Goal: Task Accomplishment & Management: Manage account settings

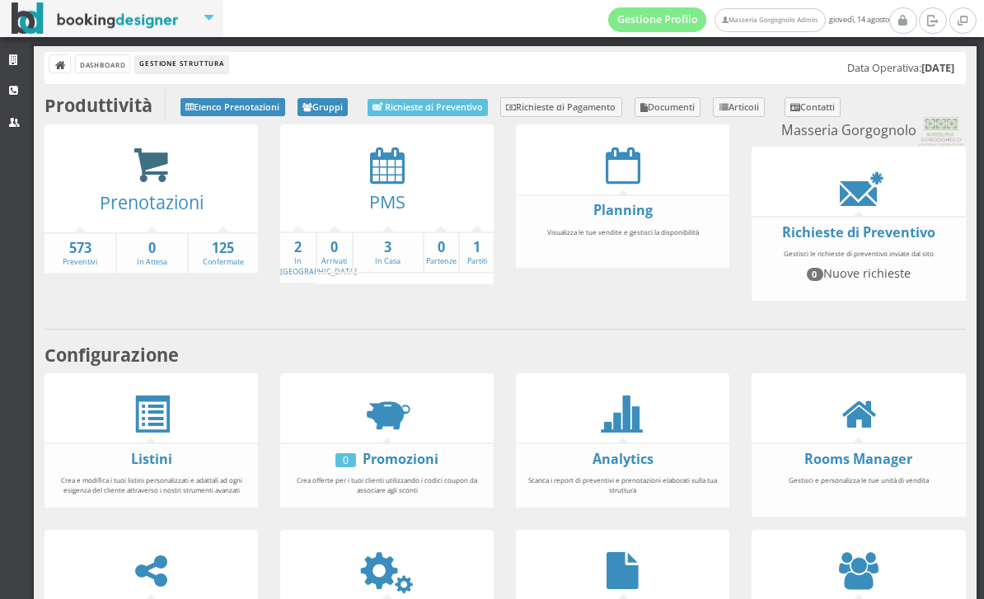
click at [153, 179] on icon at bounding box center [151, 166] width 37 height 38
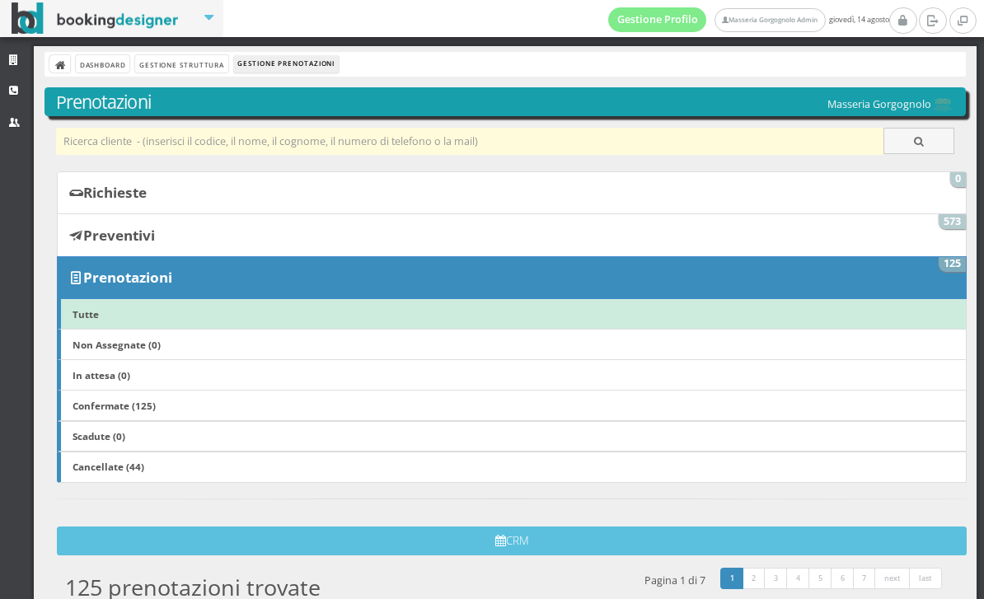
click at [277, 141] on input "text" at bounding box center [470, 141] width 828 height 27
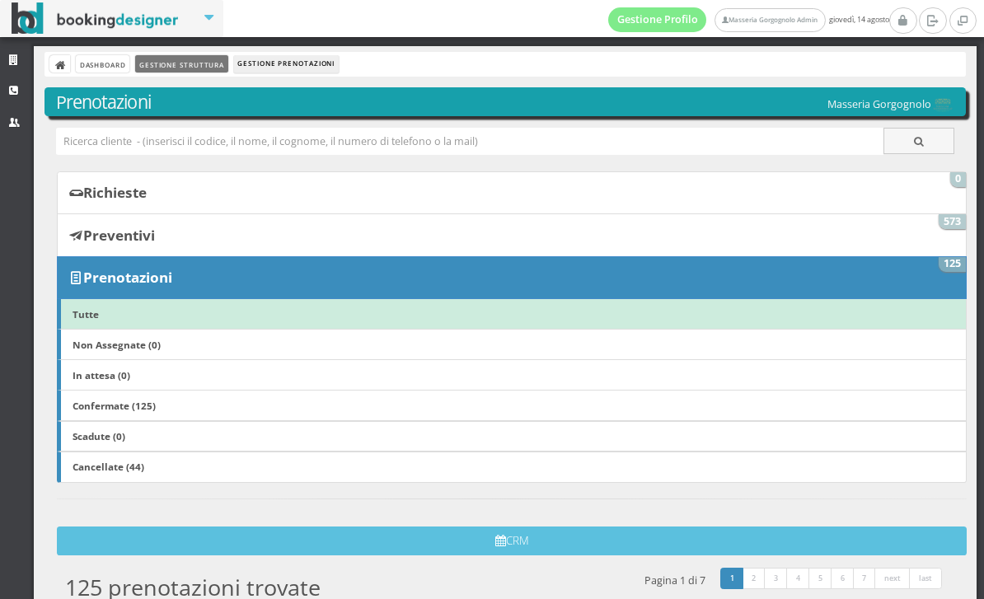
click at [173, 70] on link "Gestione Struttura" at bounding box center [181, 63] width 92 height 17
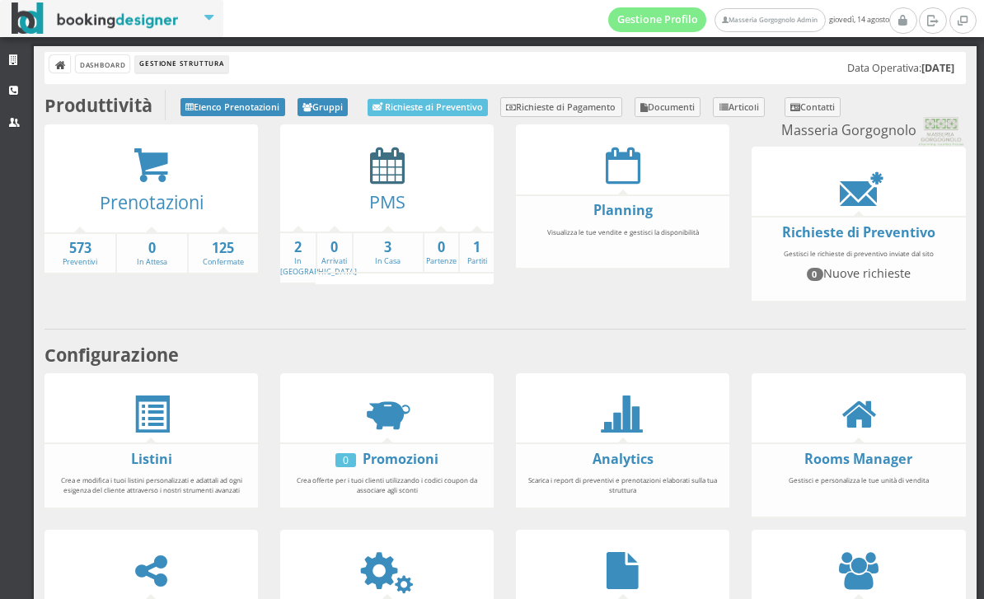
click at [399, 175] on icon at bounding box center [387, 165] width 35 height 37
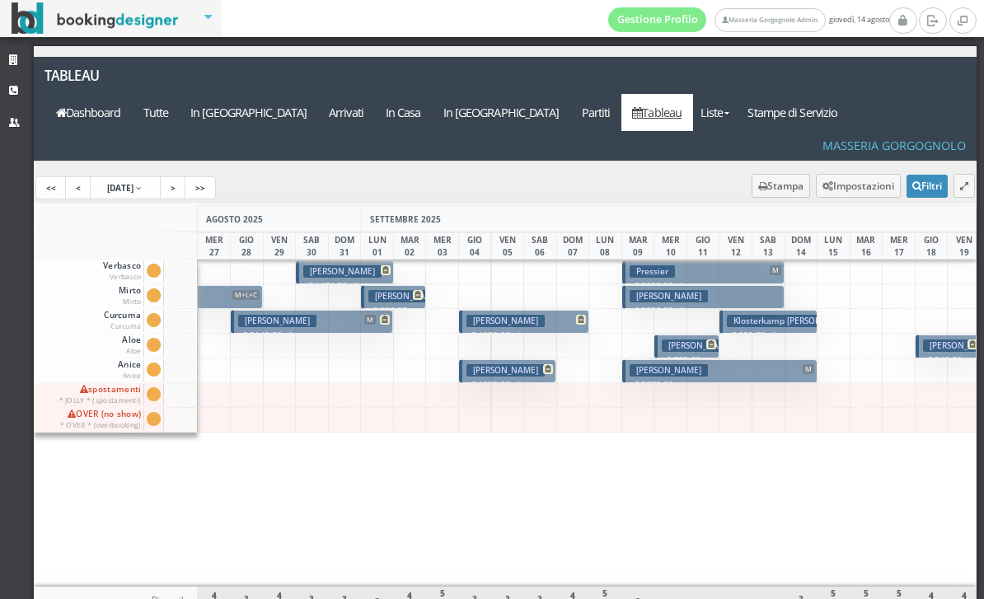
click at [510, 364] on h3 "Kolacek David" at bounding box center [506, 370] width 78 height 12
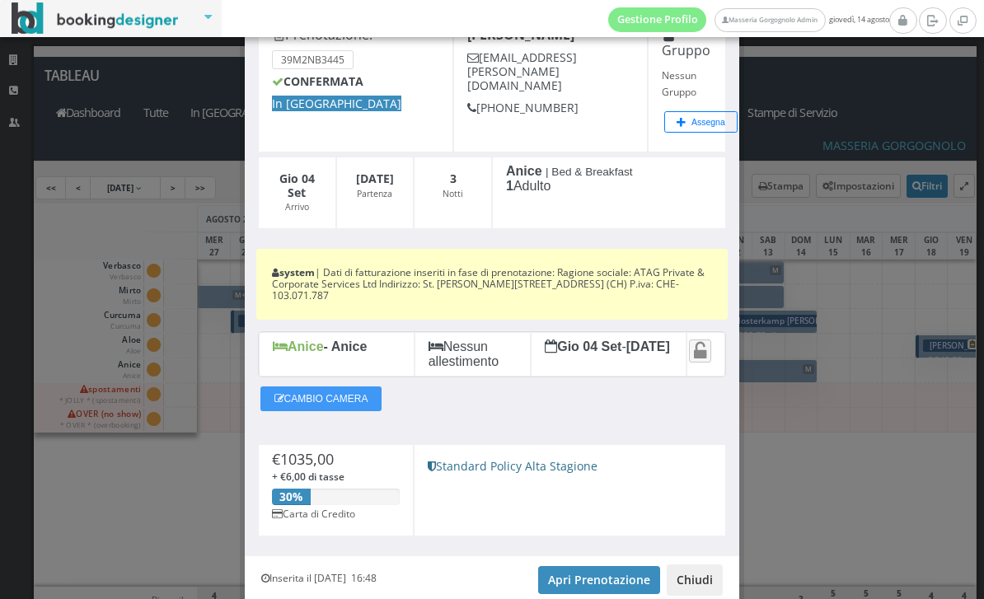
click at [697, 566] on button "Chiudi" at bounding box center [695, 580] width 56 height 31
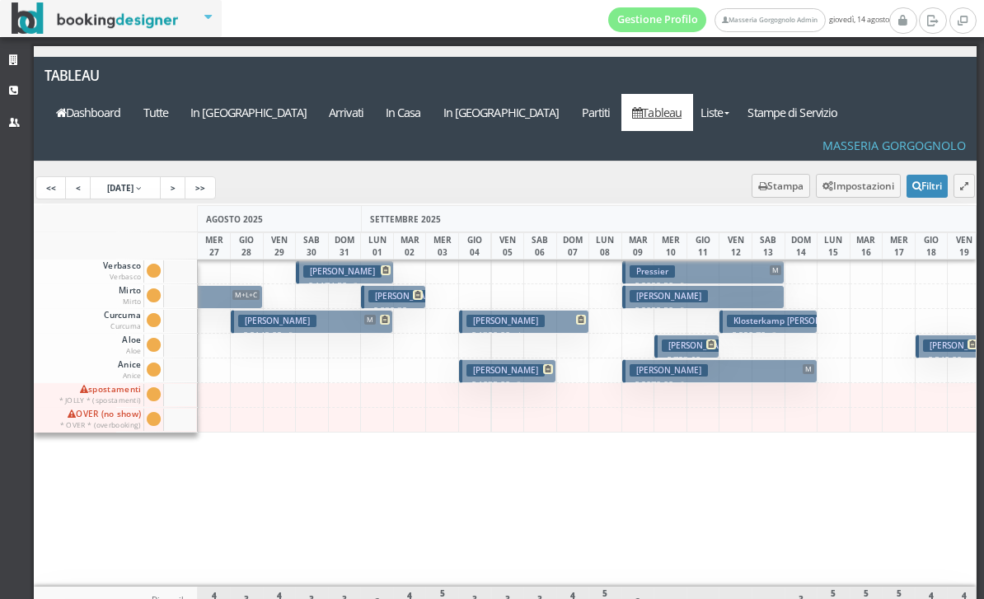
click at [504, 364] on h3 "Kolacek David" at bounding box center [506, 370] width 78 height 12
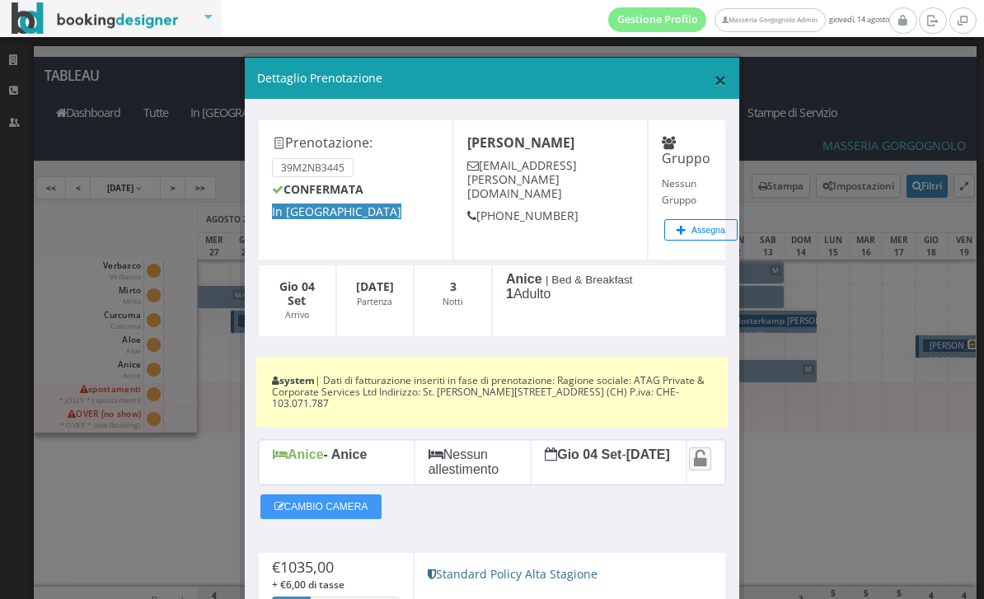
click at [720, 77] on span "×" at bounding box center [720, 79] width 13 height 31
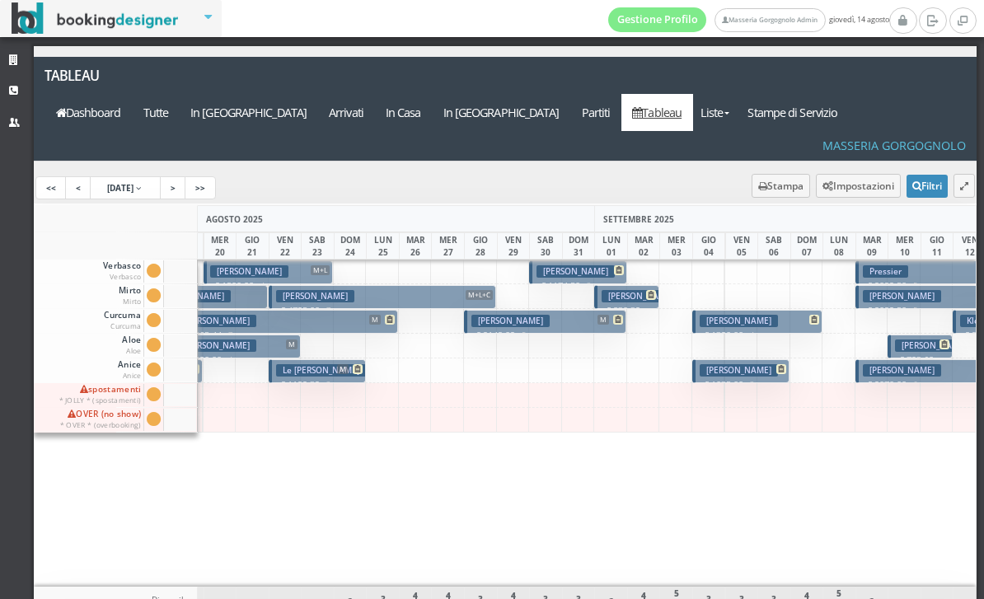
scroll to position [0, 330]
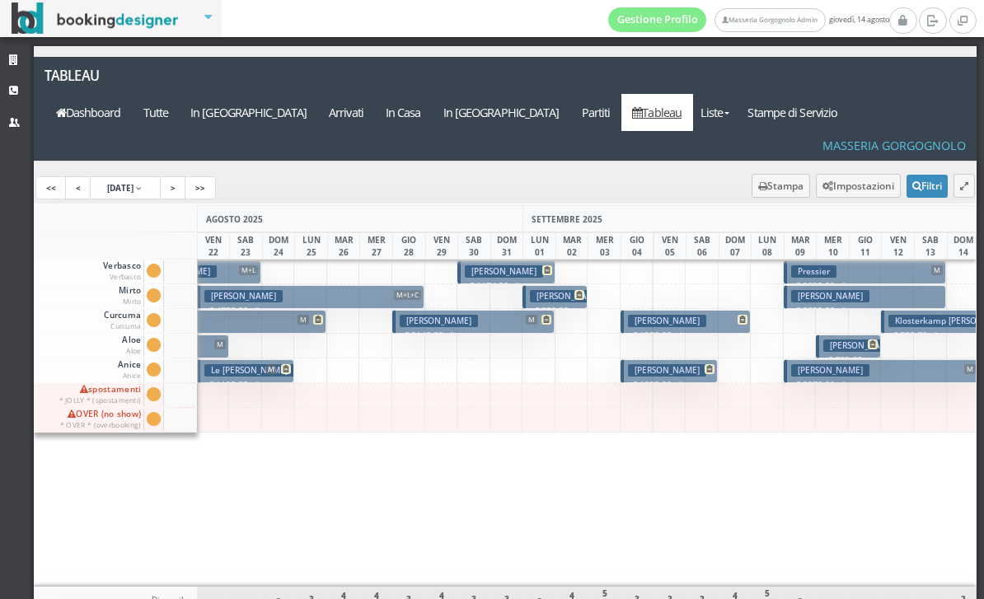
click at [669, 364] on h3 "Kolacek David" at bounding box center [667, 370] width 78 height 12
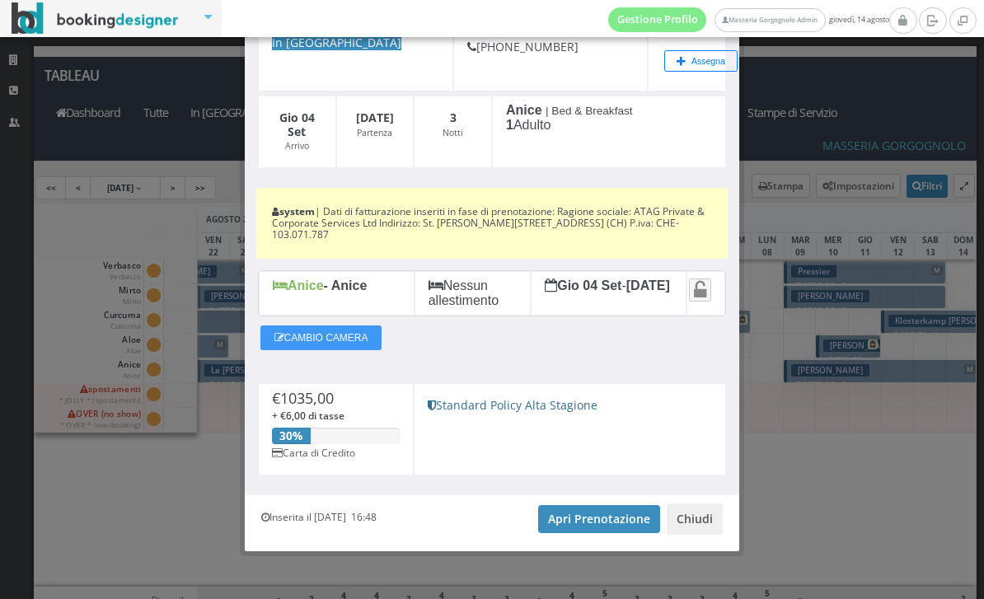
scroll to position [167, 0]
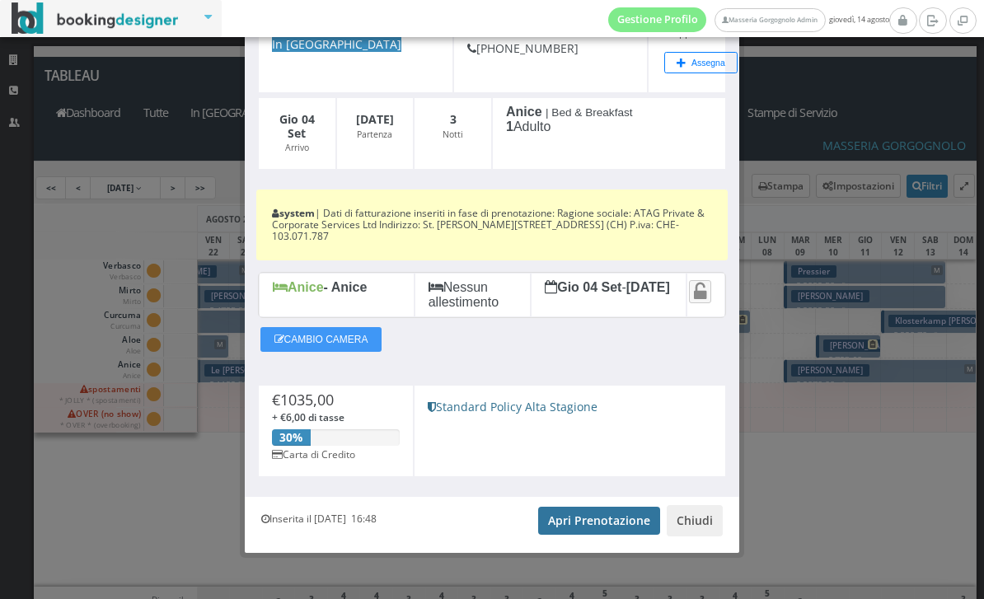
click at [596, 510] on link "Apri Prenotazione" at bounding box center [599, 521] width 122 height 28
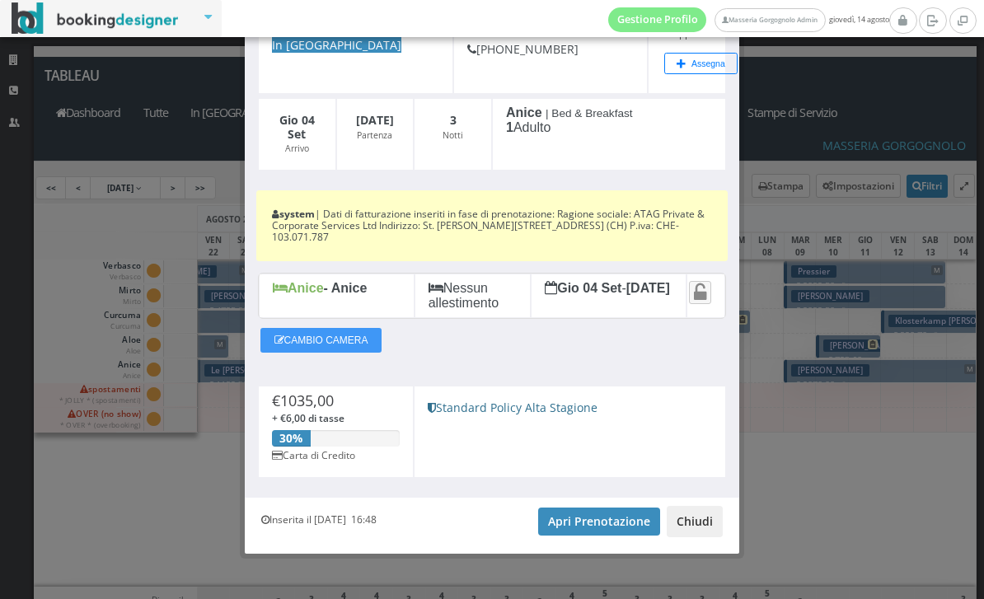
click at [720, 509] on button "Chiudi" at bounding box center [695, 521] width 56 height 31
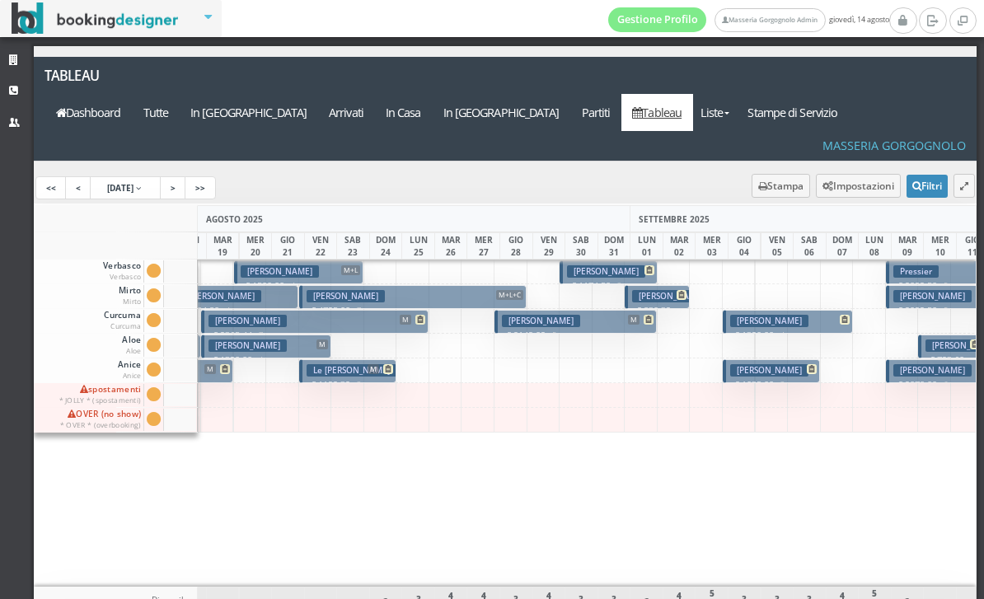
scroll to position [0, 429]
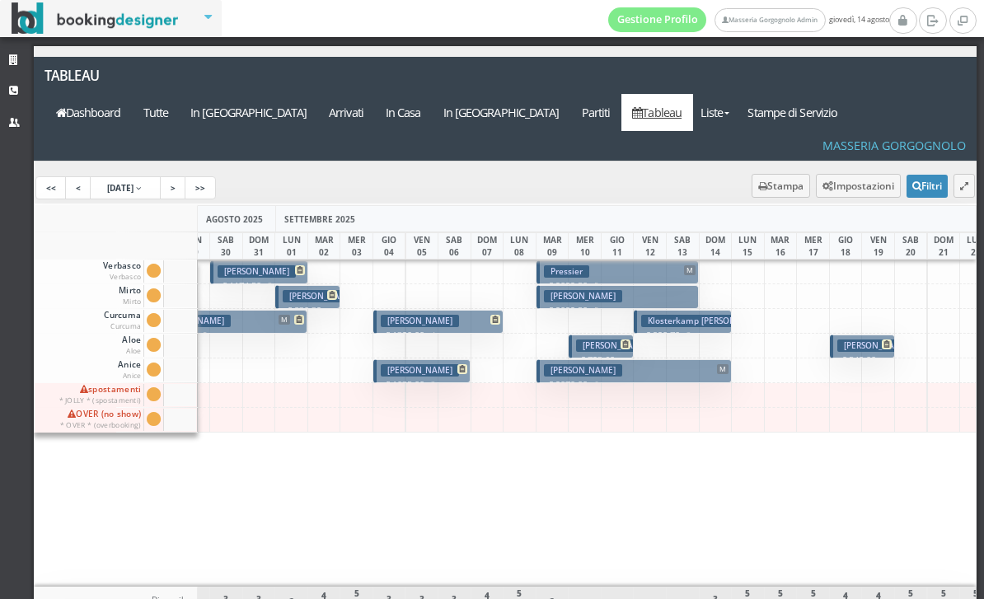
click at [413, 364] on h3 "Kolacek David" at bounding box center [420, 370] width 78 height 12
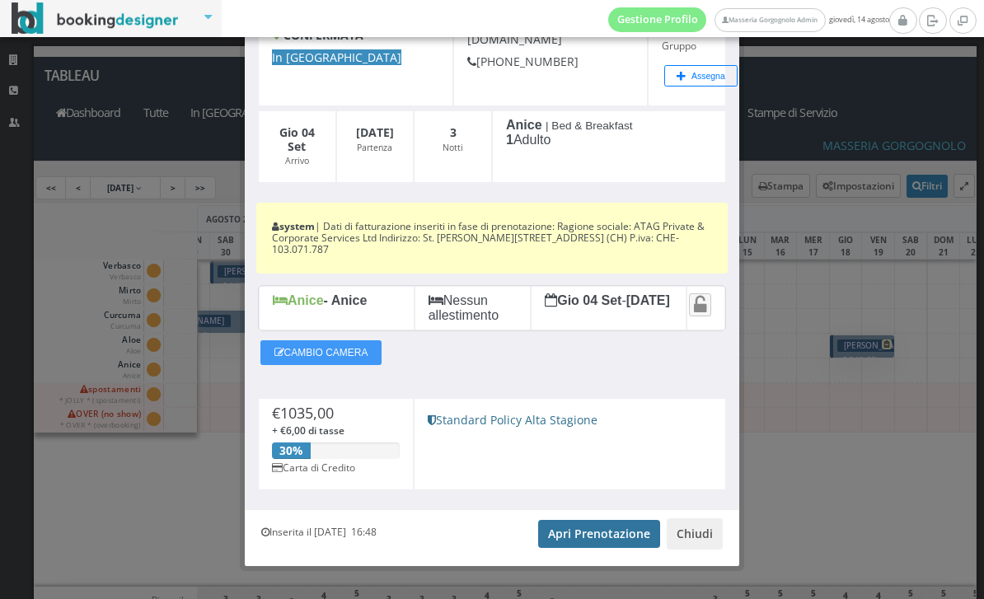
click at [569, 520] on link "Apri Prenotazione" at bounding box center [599, 534] width 122 height 28
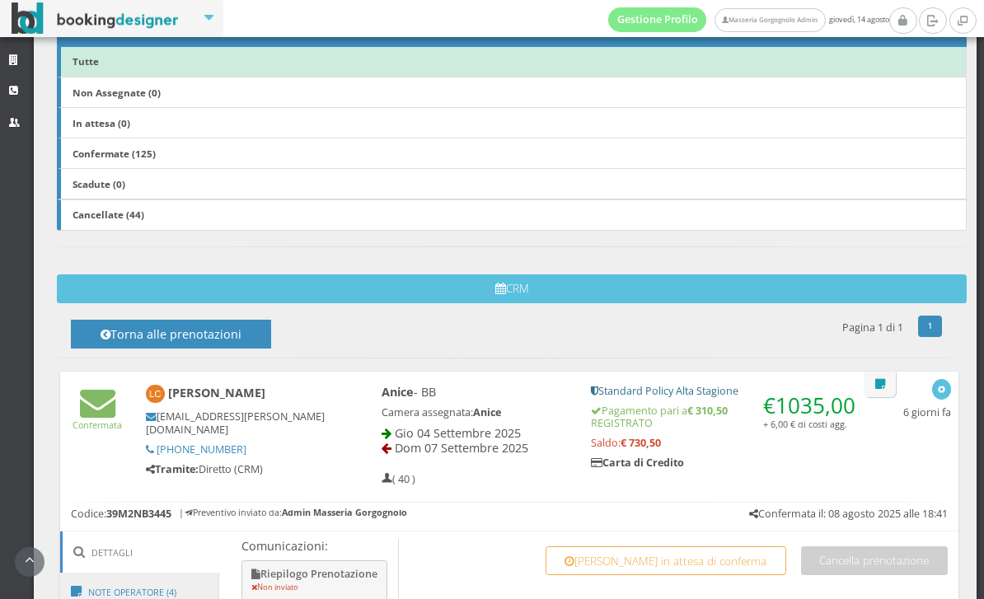
scroll to position [374, 0]
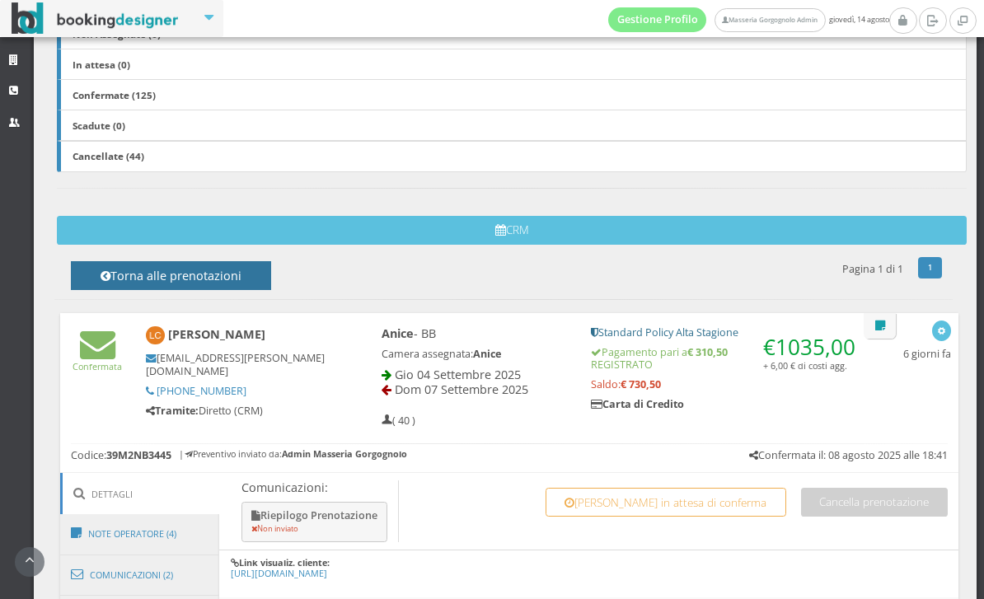
click at [219, 270] on h4 "Torna alle prenotazioni" at bounding box center [170, 282] width 163 height 26
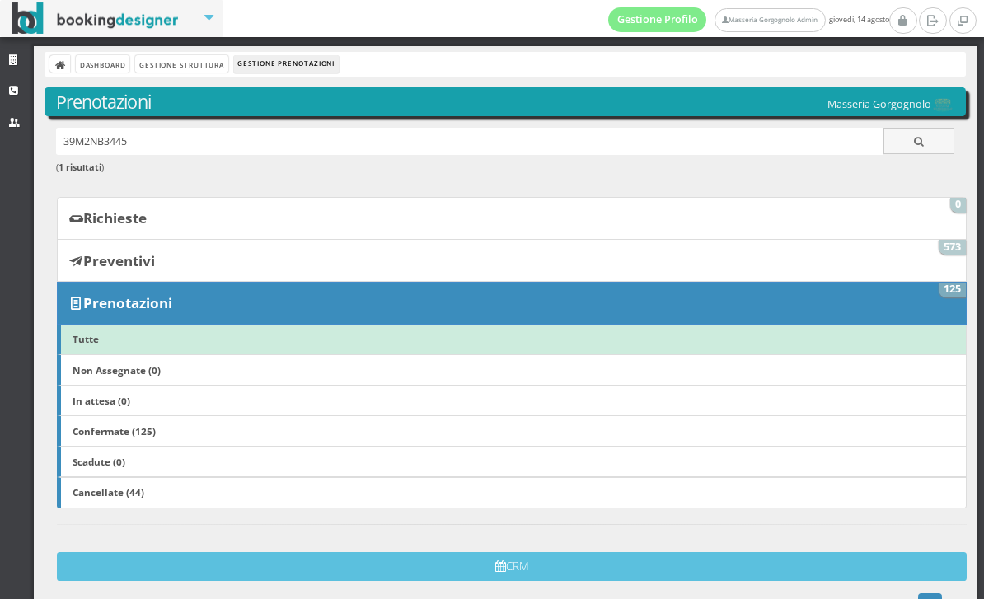
scroll to position [0, 0]
click at [205, 62] on link "Gestione Struttura" at bounding box center [181, 63] width 92 height 17
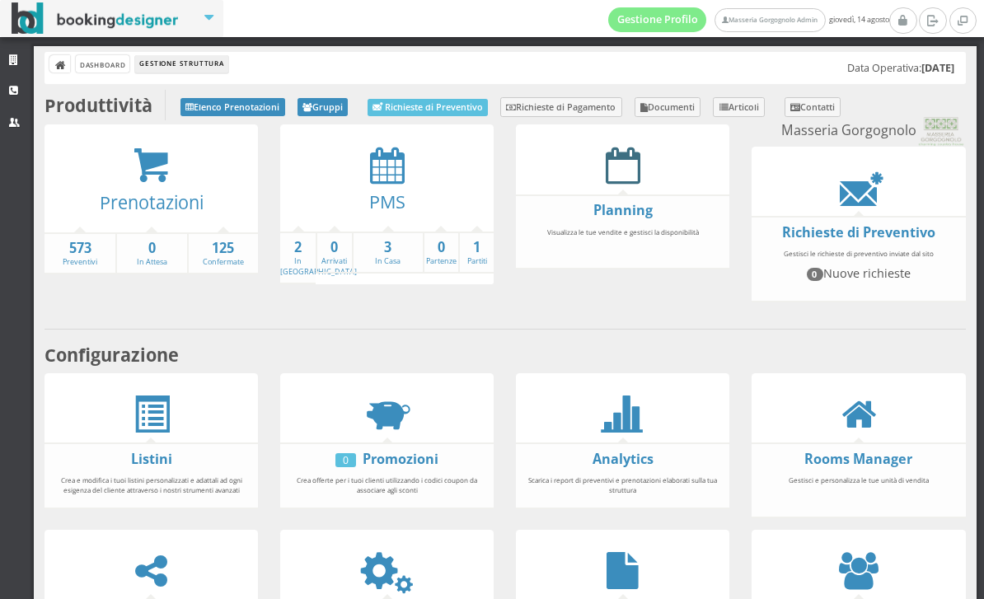
click at [618, 184] on link at bounding box center [623, 164] width 35 height 50
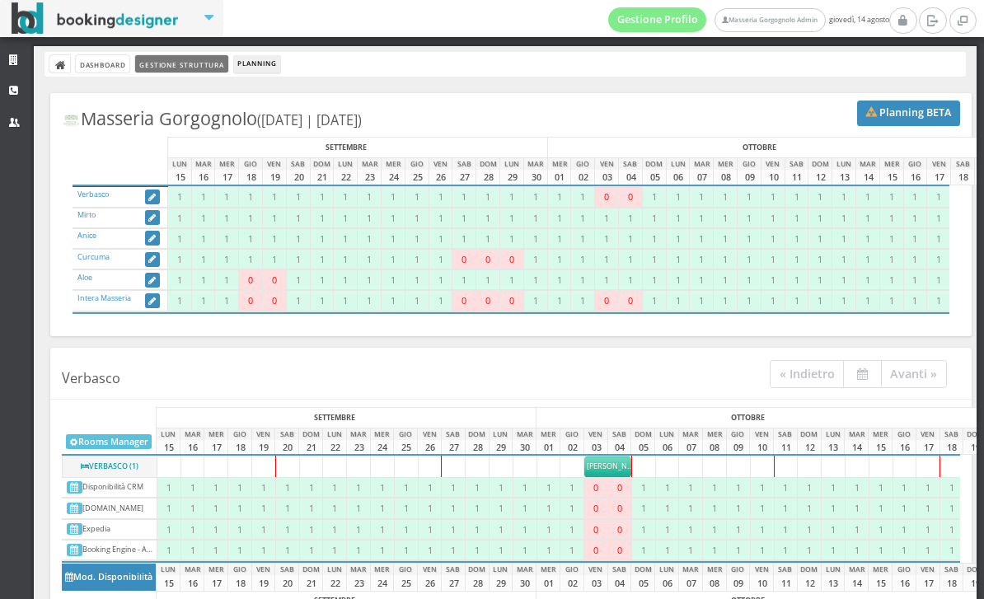
click at [185, 64] on link "Gestione Struttura" at bounding box center [181, 63] width 92 height 17
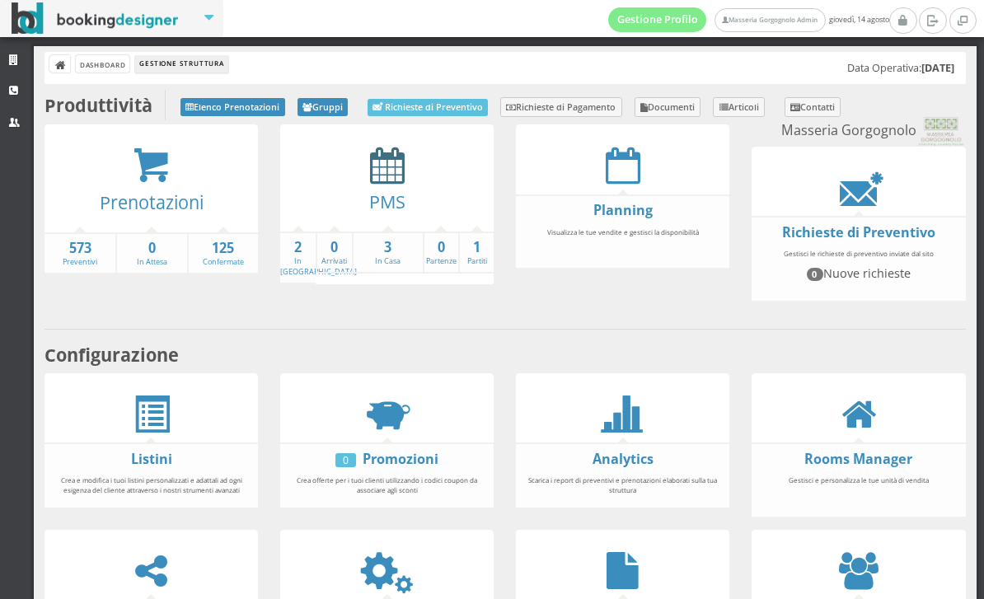
click at [388, 167] on icon at bounding box center [387, 165] width 35 height 37
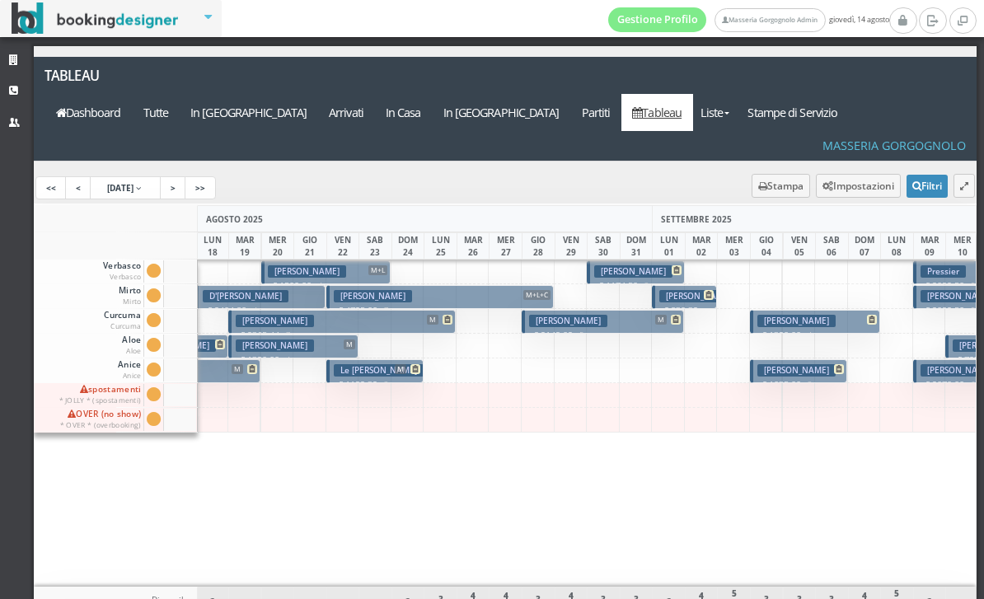
click at [800, 315] on h3 "Rusek Igor" at bounding box center [796, 321] width 78 height 12
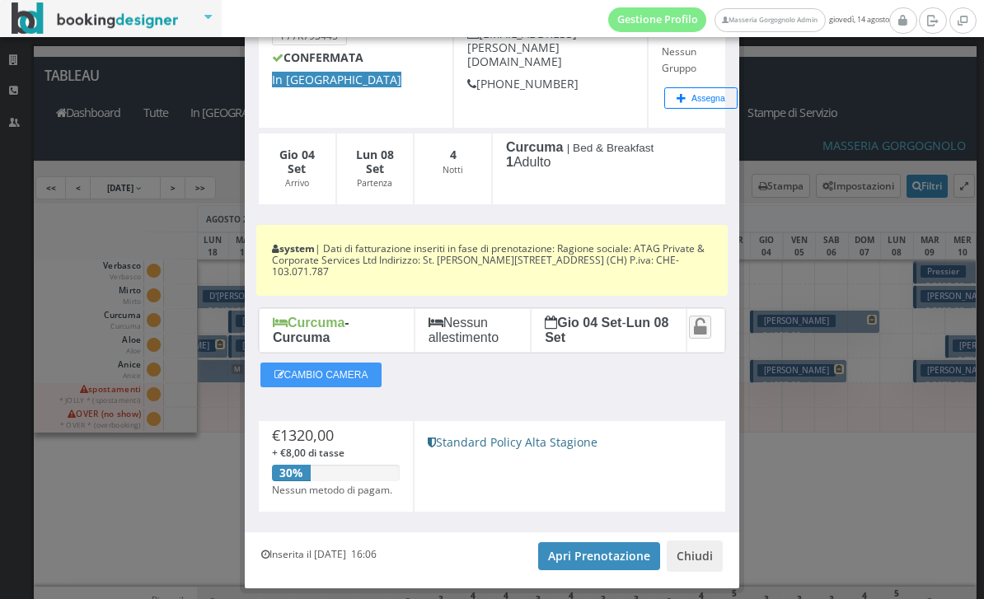
scroll to position [154, 0]
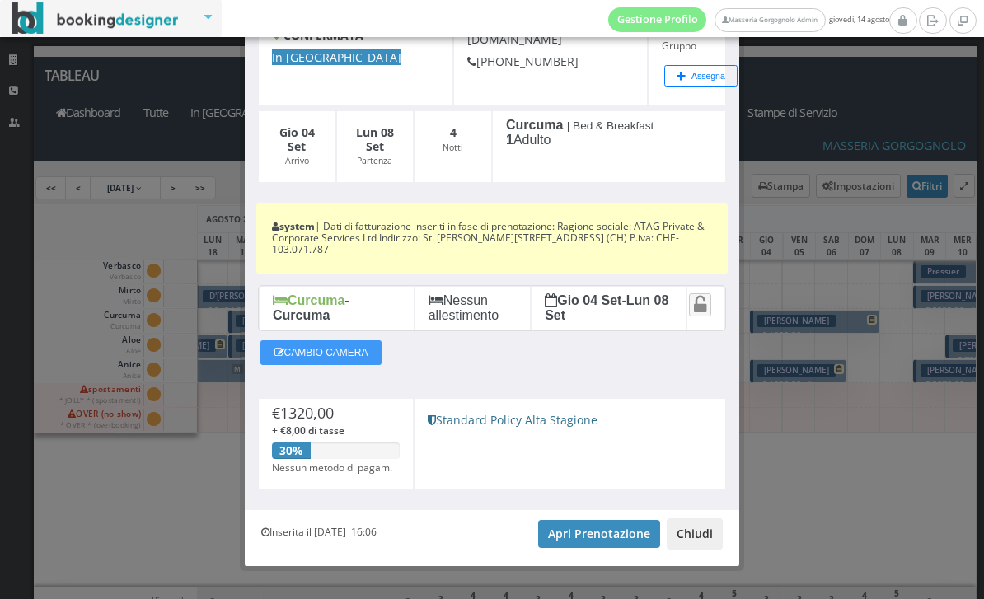
click at [719, 532] on button "Chiudi" at bounding box center [695, 533] width 56 height 31
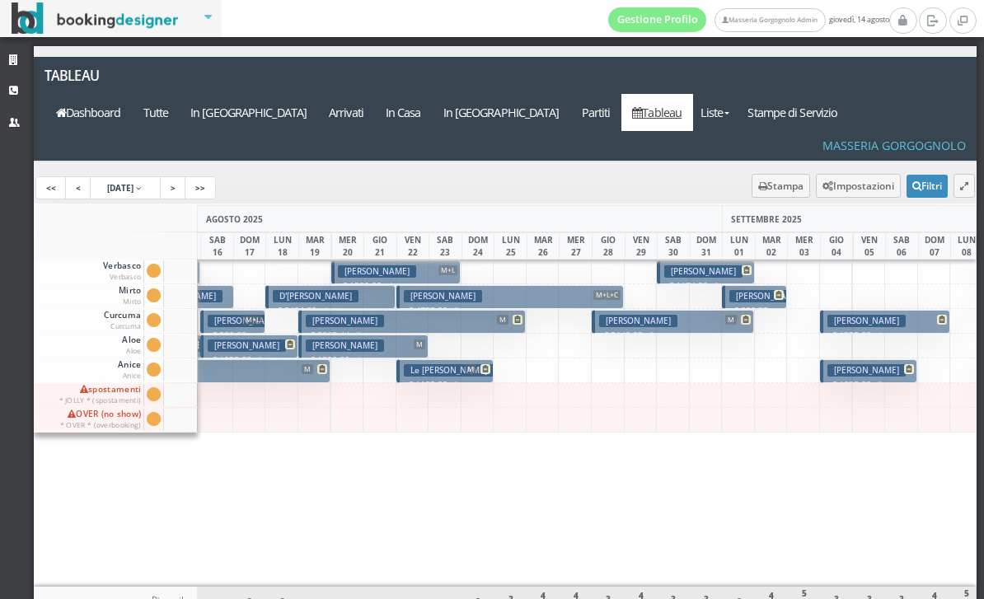
scroll to position [0, 215]
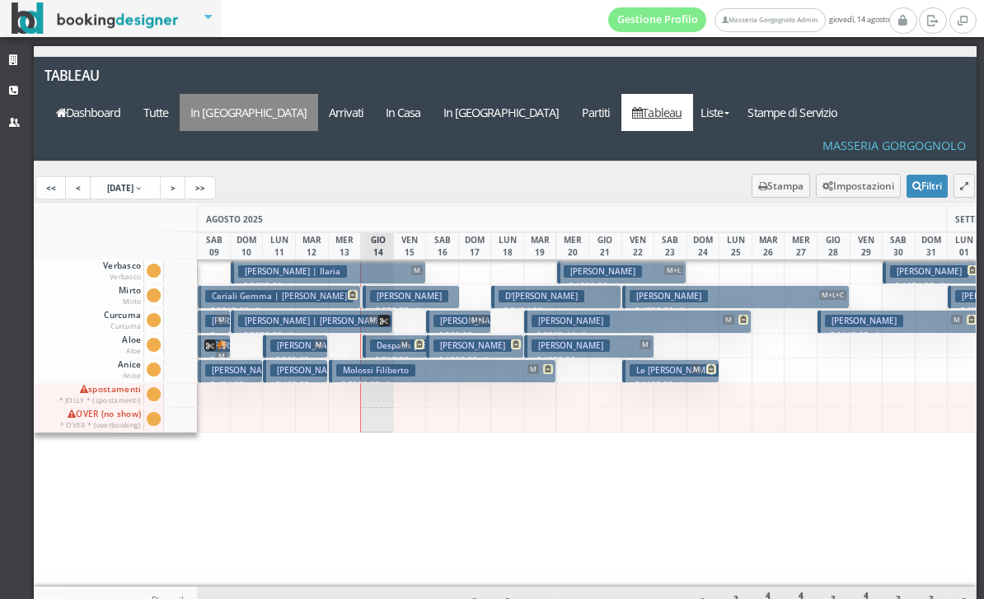
click at [318, 94] on a=pms-arrival-reservations"] "In Arrivo" at bounding box center [249, 112] width 138 height 37
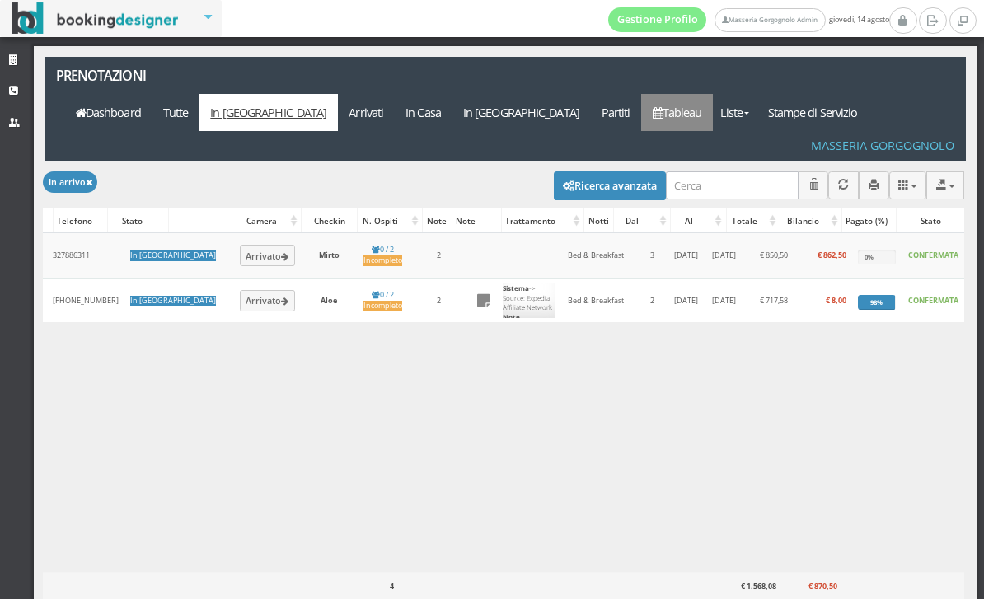
click at [713, 94] on link "Tableau" at bounding box center [677, 112] width 72 height 37
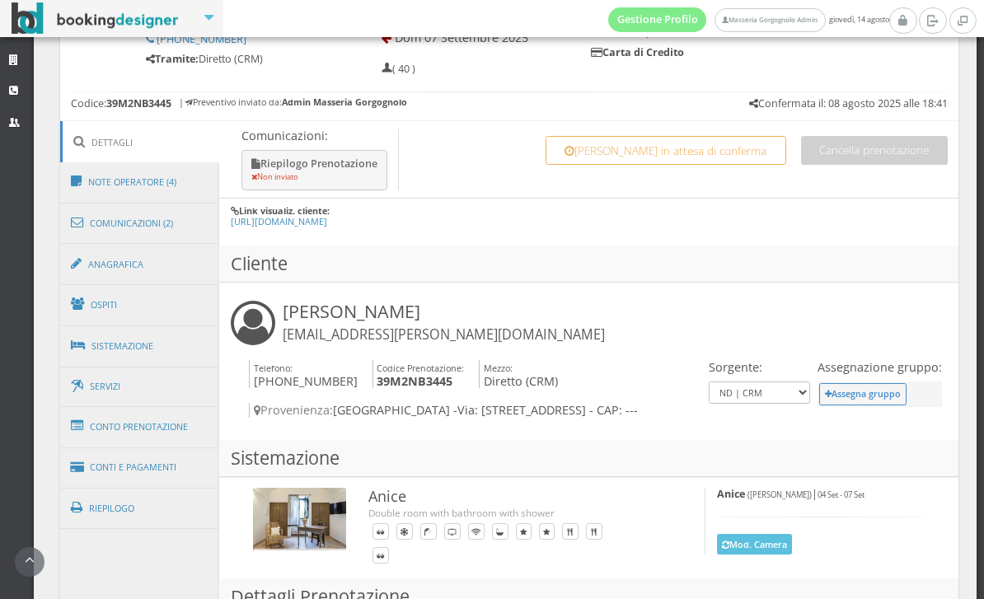
scroll to position [889, 0]
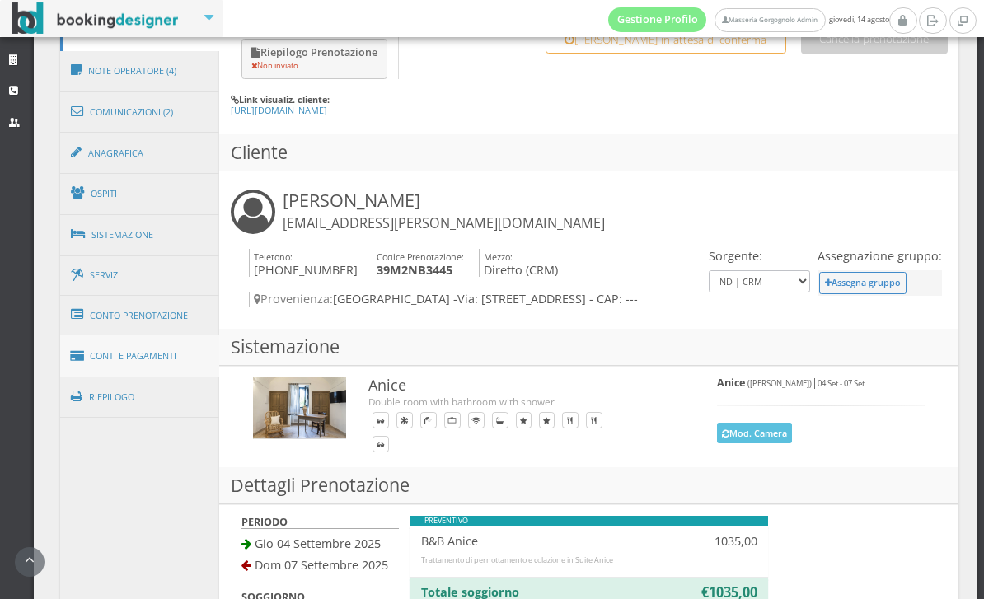
click at [161, 362] on link "Conti e Pagamenti" at bounding box center [140, 356] width 160 height 42
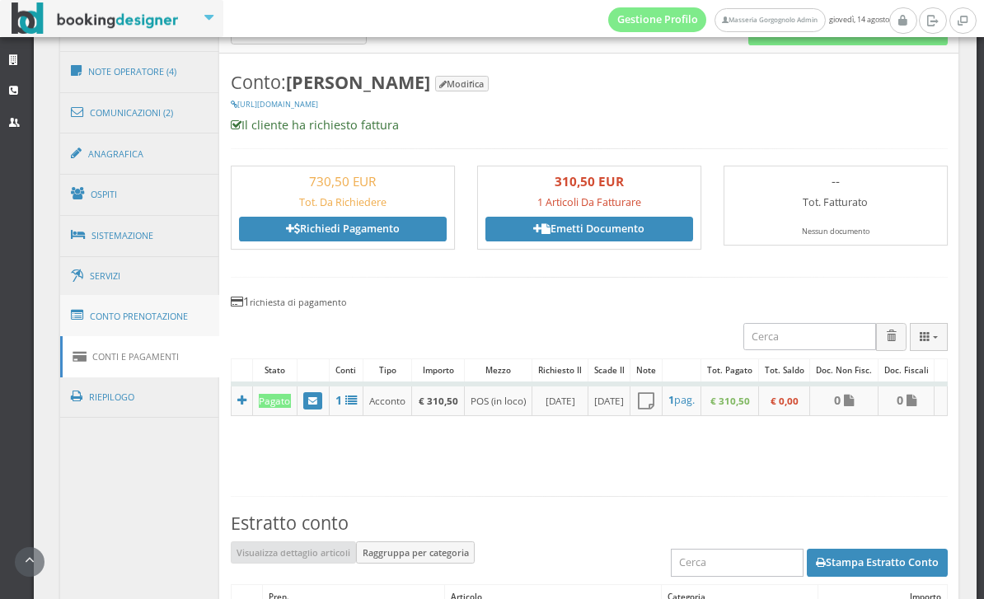
click at [166, 331] on link "Conto Prenotazione" at bounding box center [140, 316] width 160 height 43
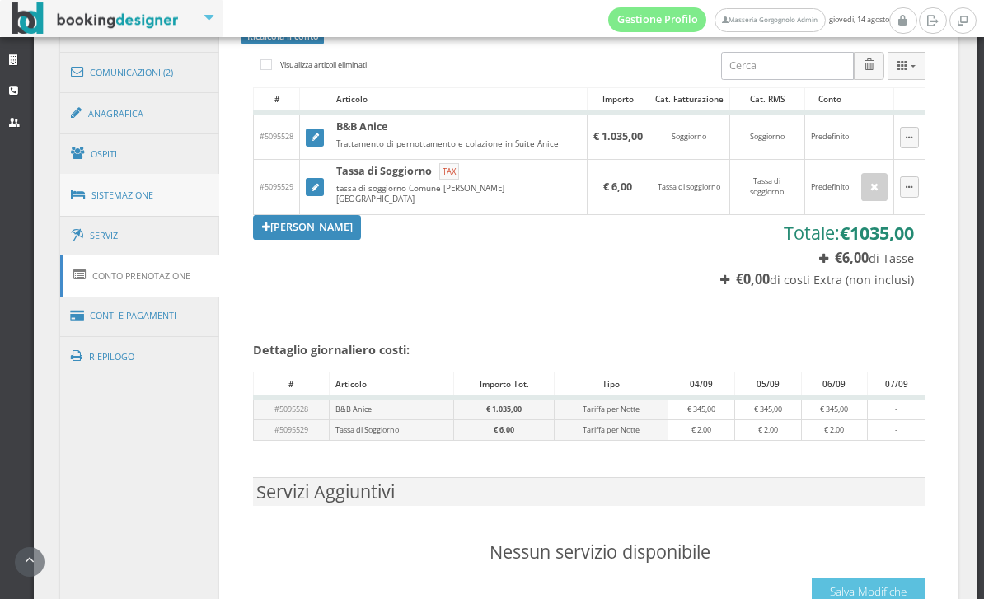
click at [148, 213] on link "Sistemazione" at bounding box center [140, 195] width 160 height 43
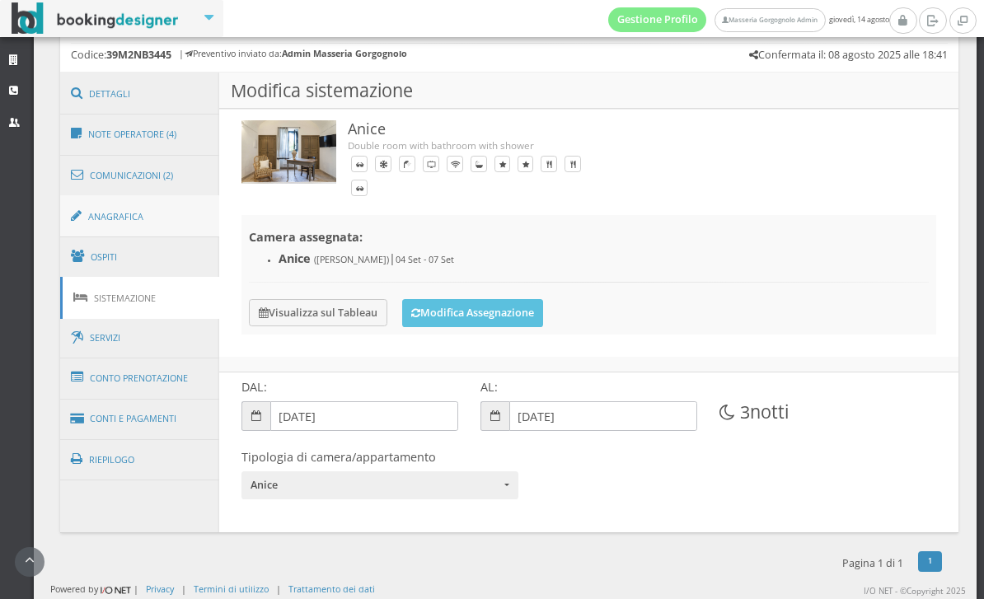
scroll to position [842, 0]
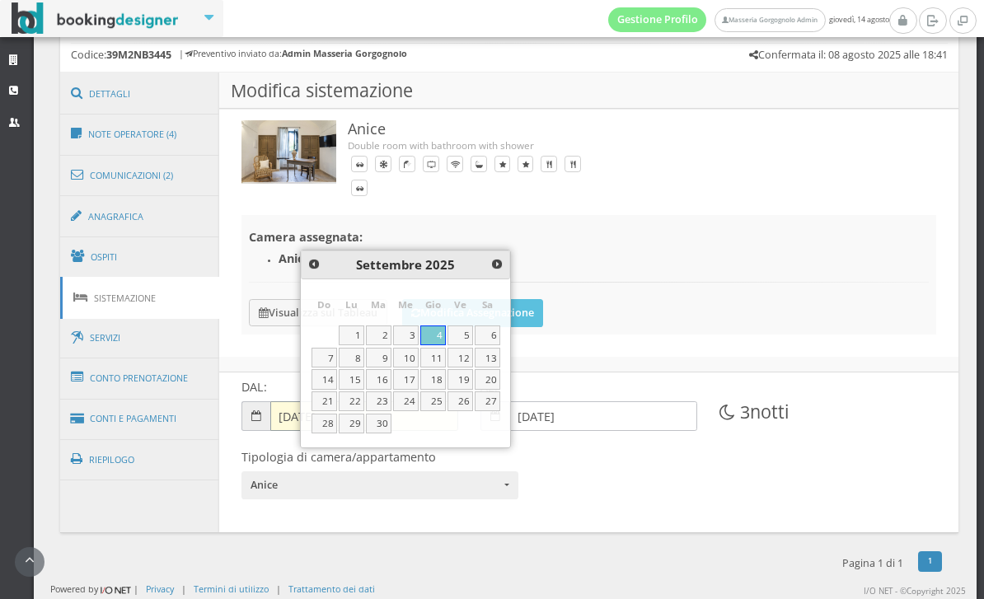
click at [295, 416] on input "[DATE]" at bounding box center [364, 416] width 188 height 30
click at [467, 339] on link "5" at bounding box center [461, 336] width 26 height 20
type input "[DATE]"
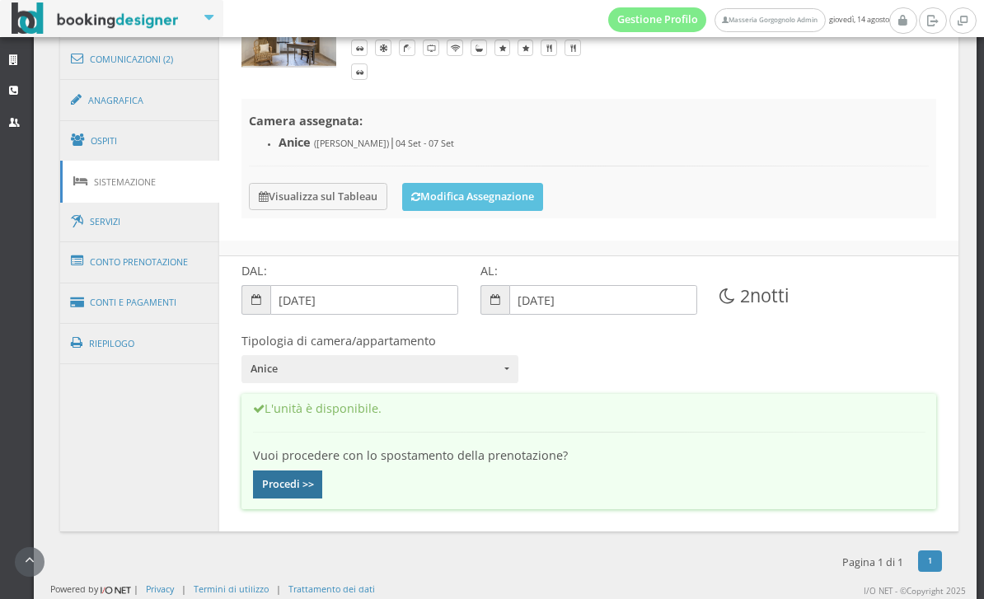
scroll to position [973, 0]
click at [293, 488] on button "Procedi >>" at bounding box center [288, 485] width 70 height 28
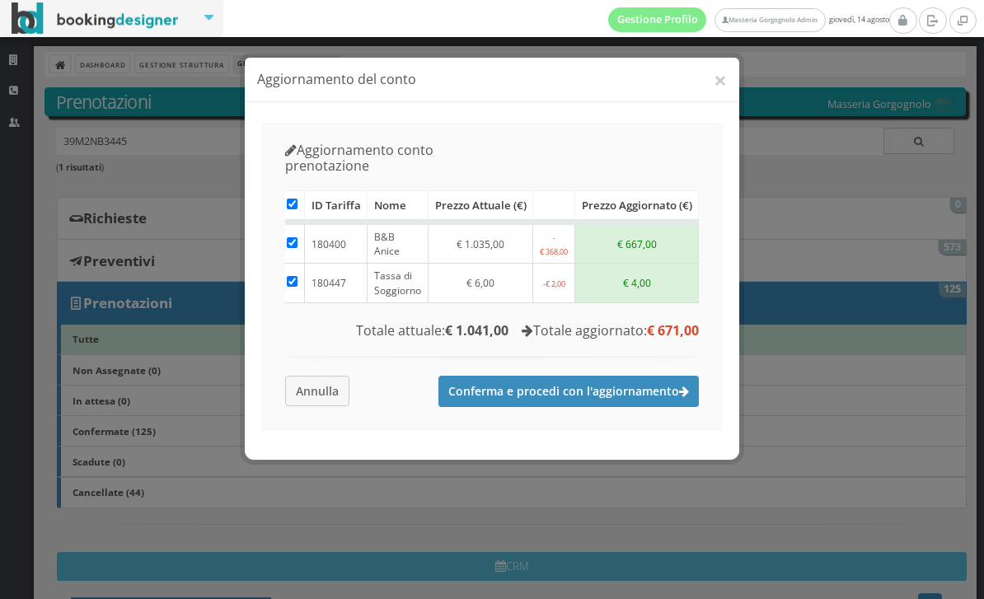
scroll to position [0, 56]
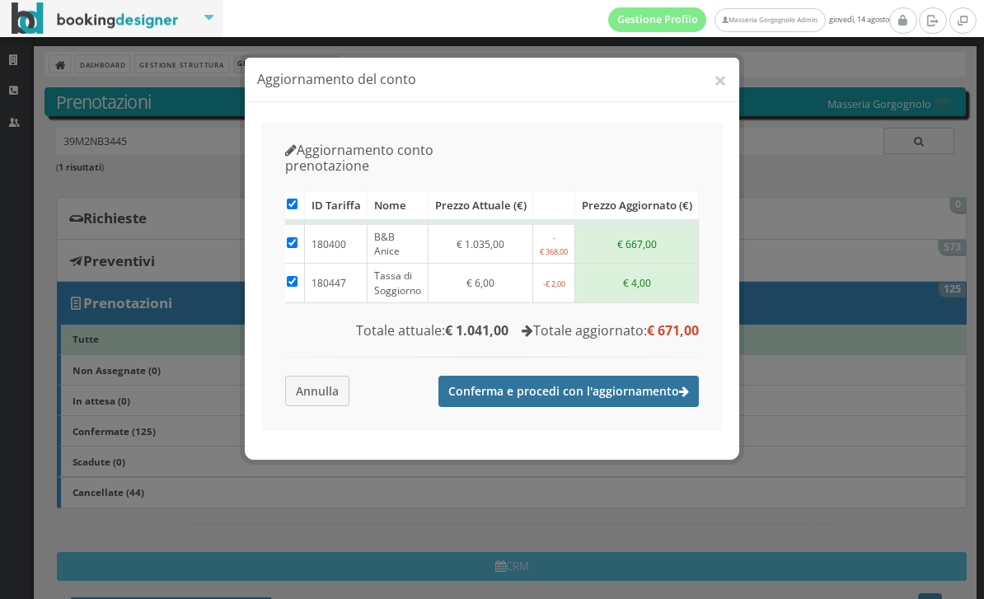
click at [593, 376] on button "Conferma e procedi con l'aggiornamento" at bounding box center [569, 391] width 260 height 31
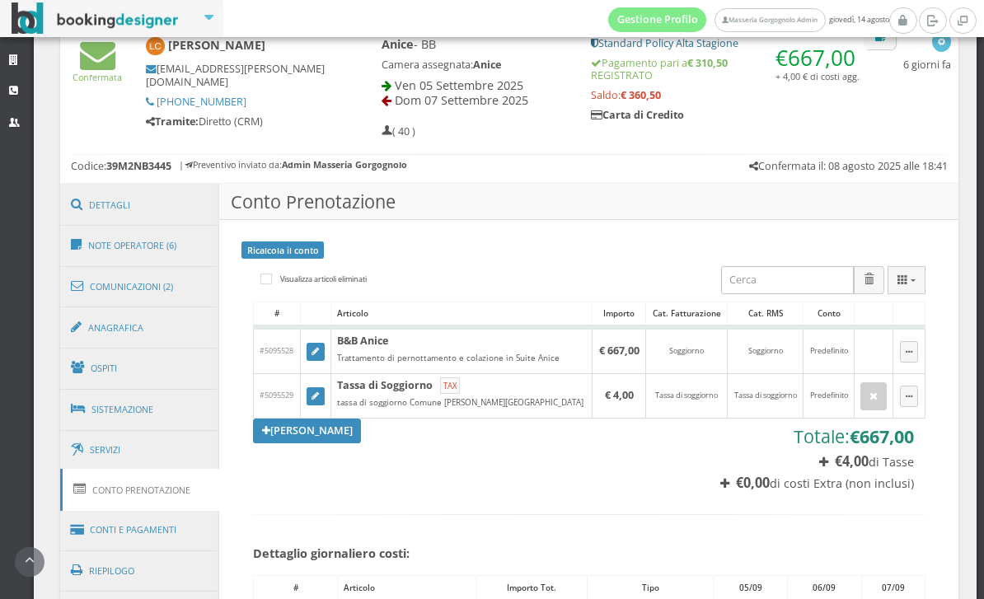
scroll to position [729, 0]
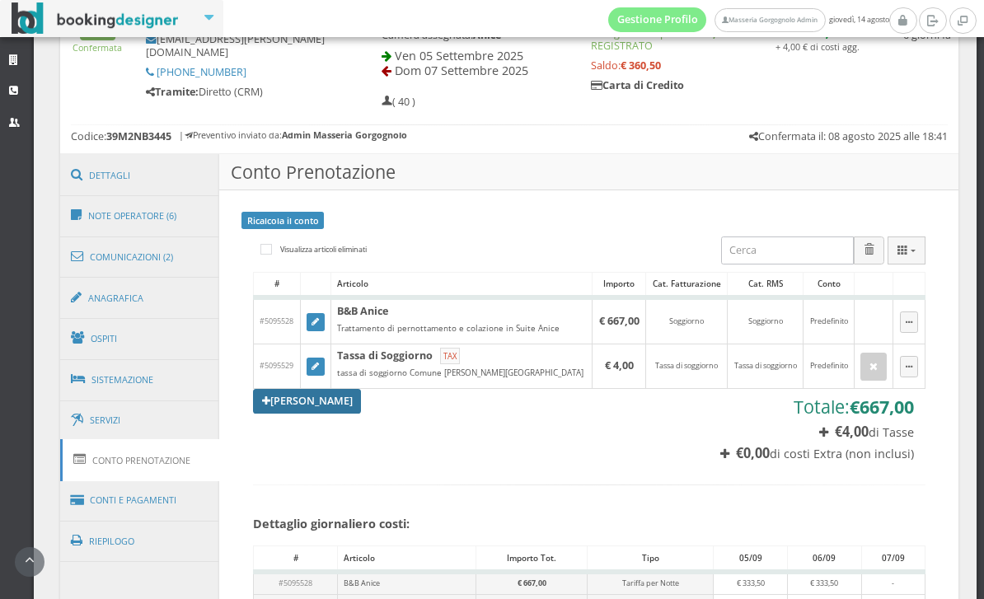
click at [335, 414] on link "[PERSON_NAME]" at bounding box center [307, 401] width 109 height 25
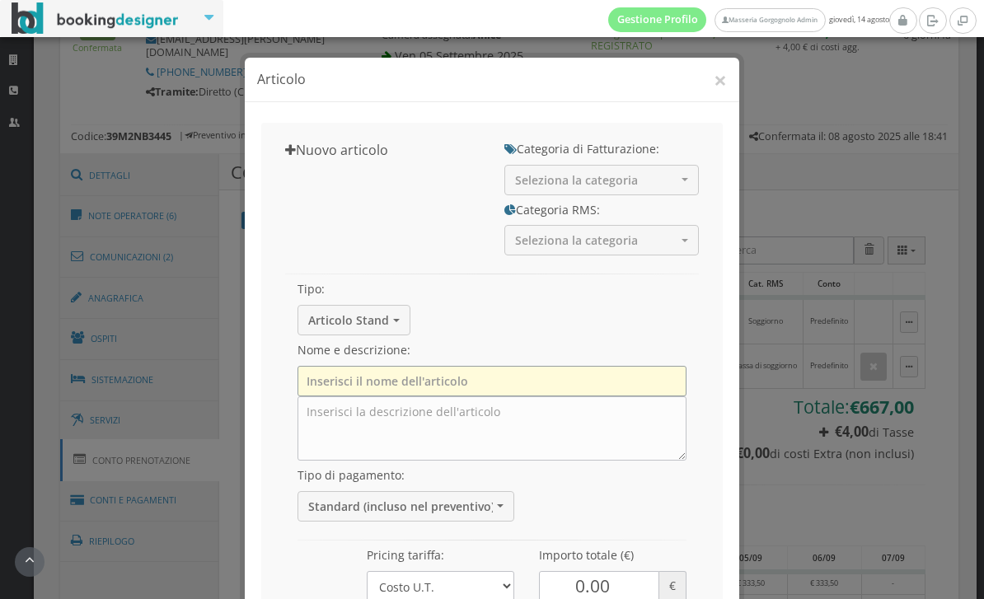
click at [383, 380] on input "text" at bounding box center [492, 381] width 389 height 30
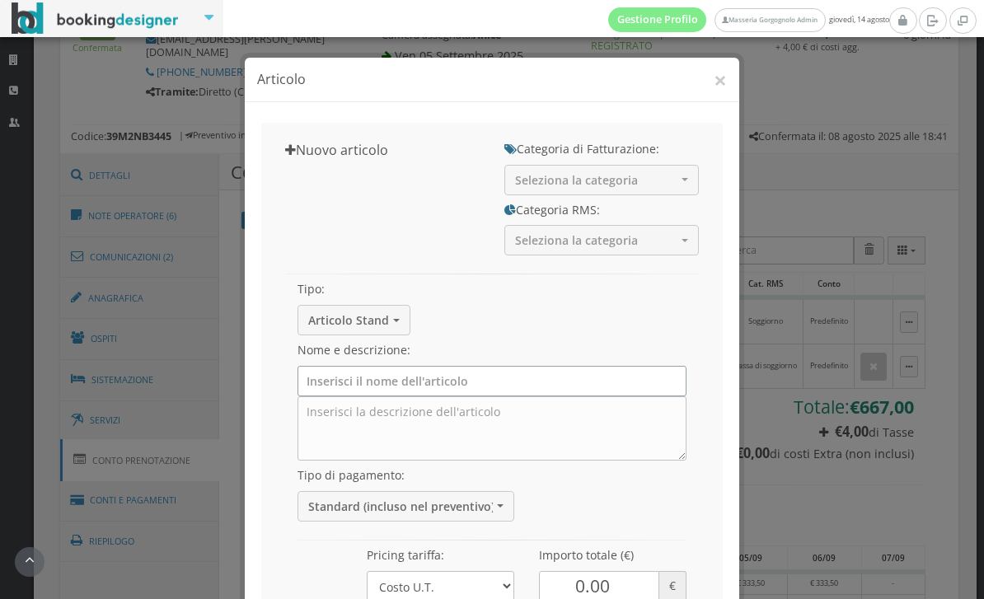
paste input "High-season date-change fee"
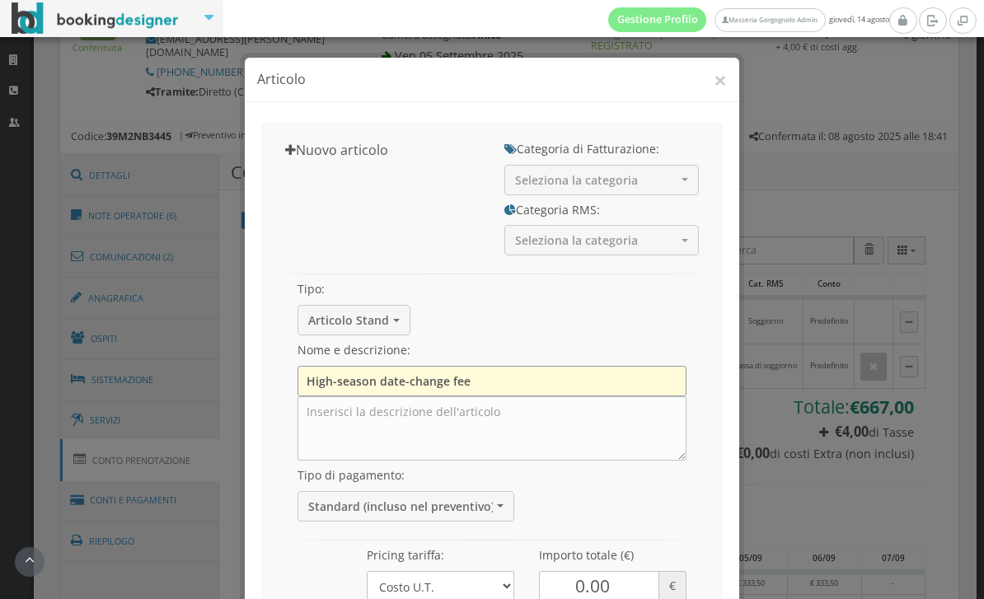
click at [341, 378] on input "High-season date-change fee" at bounding box center [492, 381] width 389 height 30
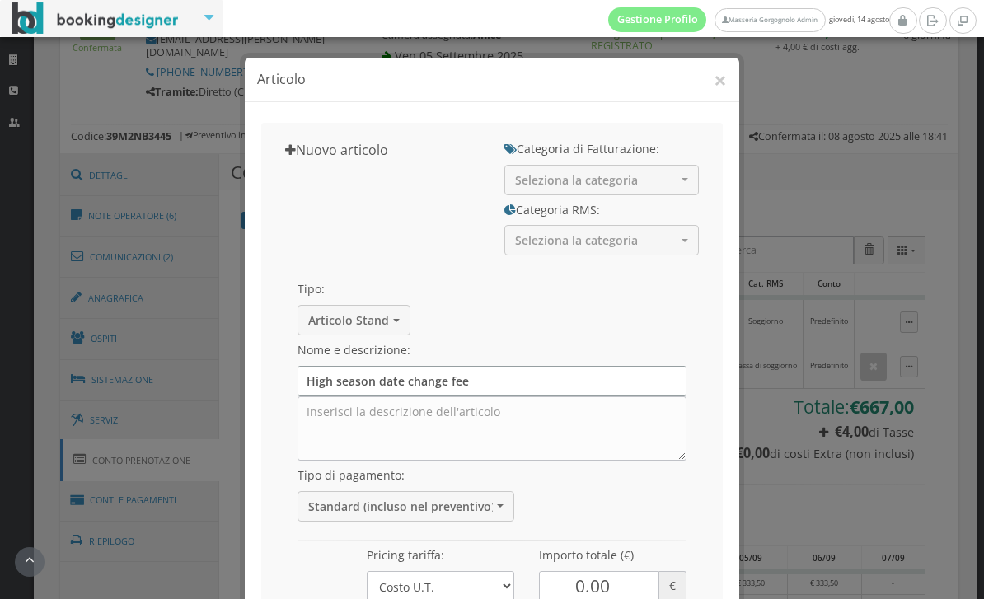
type input "High season date change fee"
click at [350, 424] on textarea at bounding box center [492, 428] width 389 height 64
paste textarea "High-season date-change fee"
click at [340, 410] on textarea "High-season date-change fee" at bounding box center [492, 428] width 389 height 64
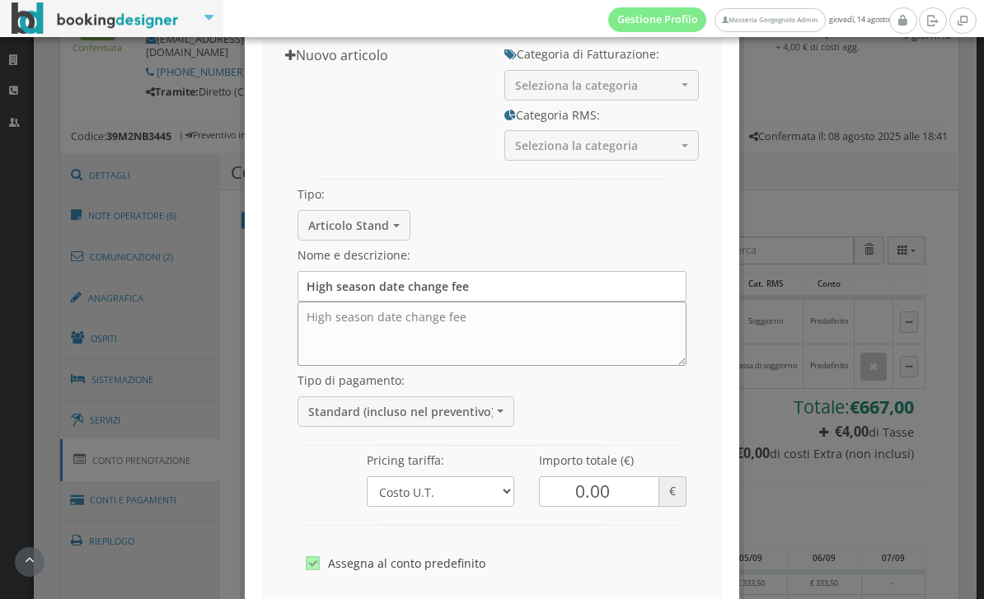
scroll to position [96, 0]
type textarea "High season date change fee"
click at [584, 489] on input "0.00" at bounding box center [599, 491] width 120 height 30
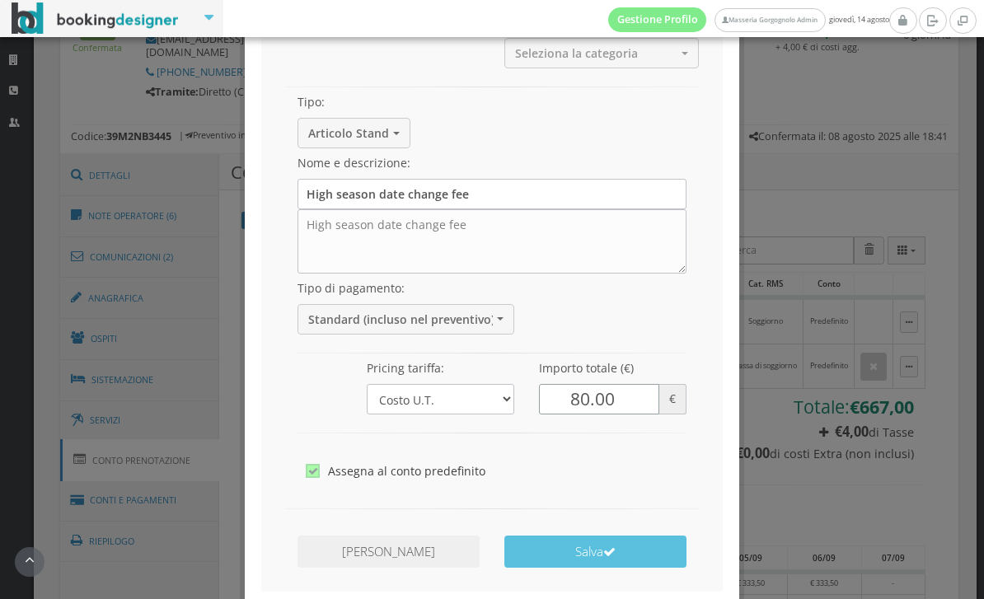
scroll to position [129, 0]
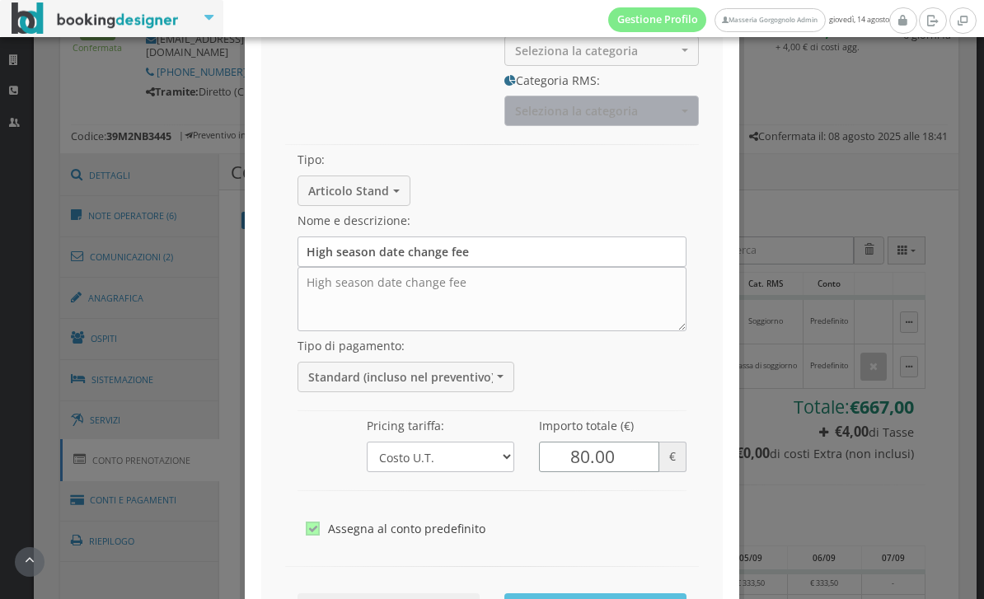
type input "80.00"
click at [632, 116] on button "Seleziona la categoria" at bounding box center [601, 111] width 195 height 30
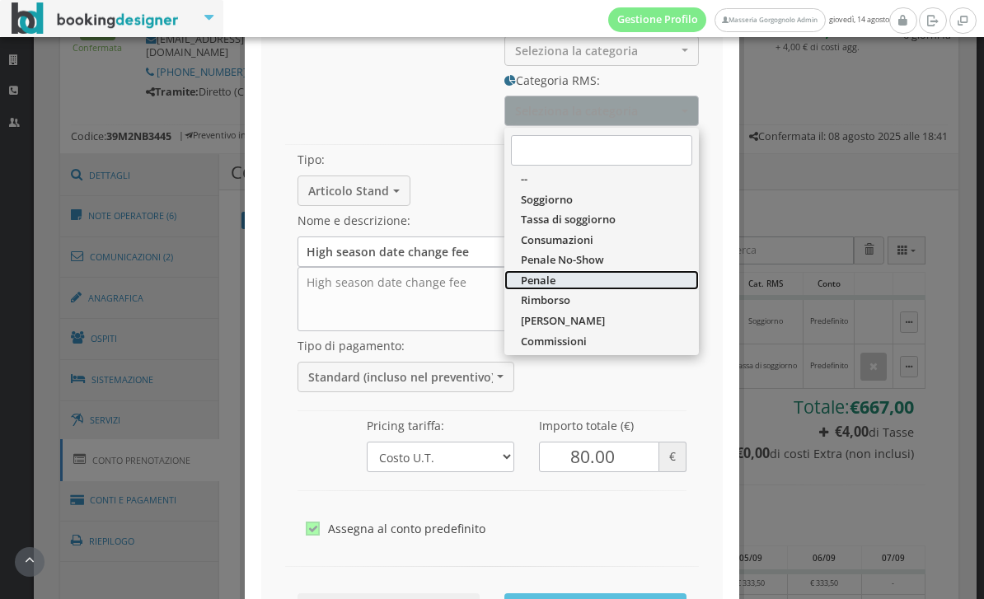
click at [603, 283] on link "Penale" at bounding box center [601, 280] width 195 height 21
select select "42"
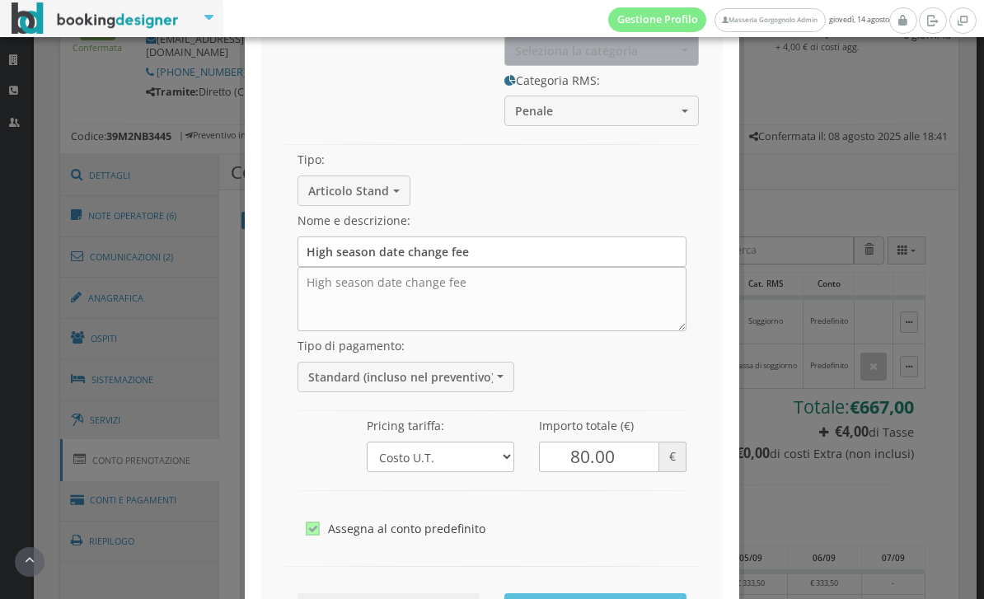
click at [667, 60] on button "Seleziona la categoria" at bounding box center [601, 50] width 195 height 30
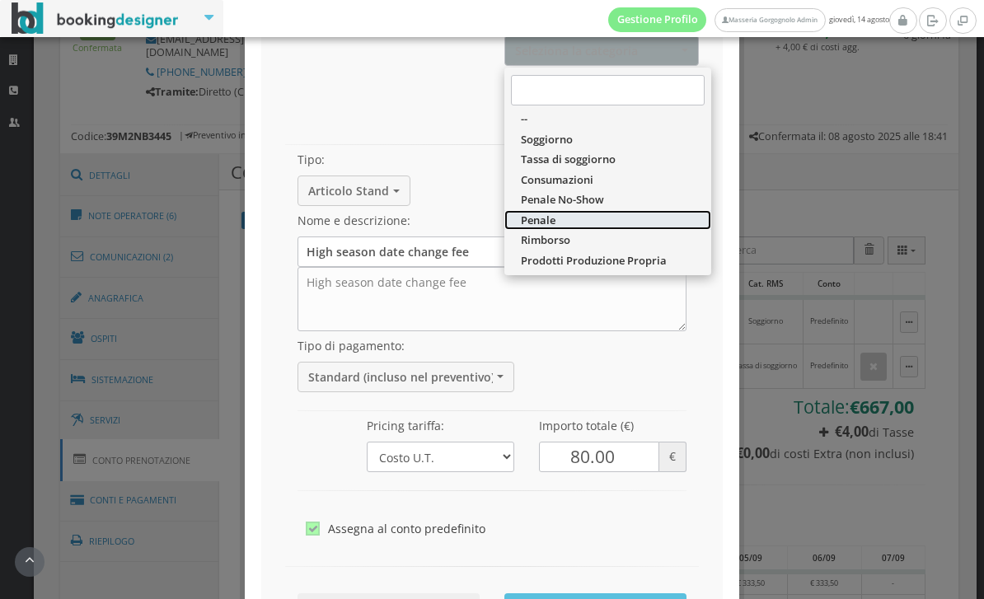
click at [596, 224] on link "Penale" at bounding box center [607, 219] width 207 height 21
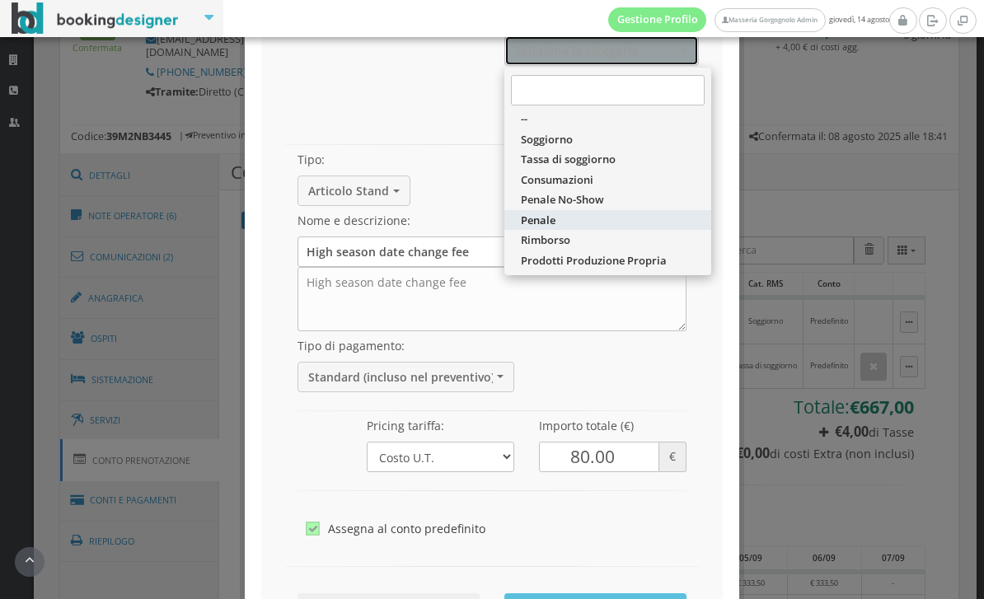
select select "47"
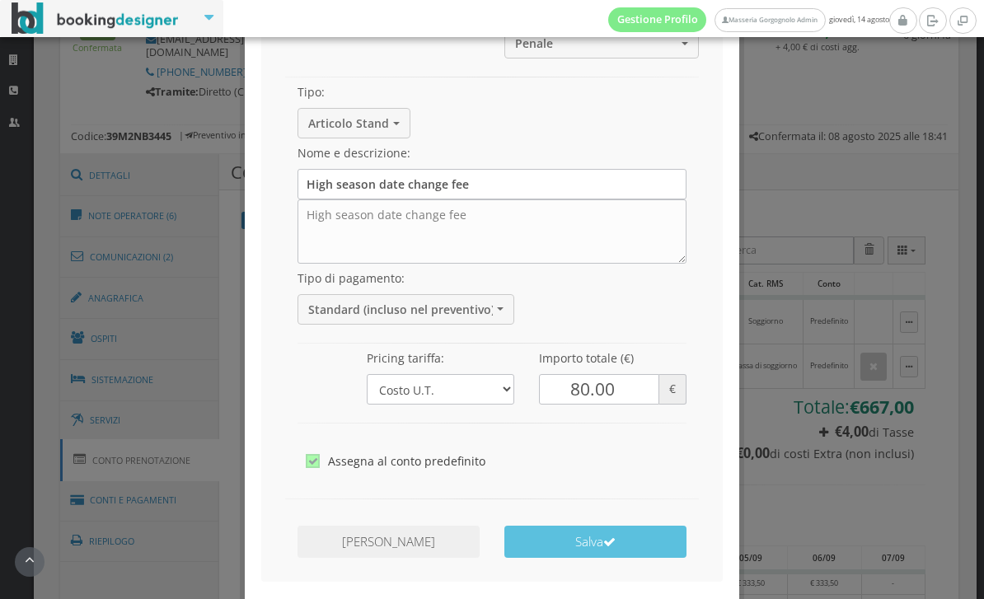
scroll to position [199, 0]
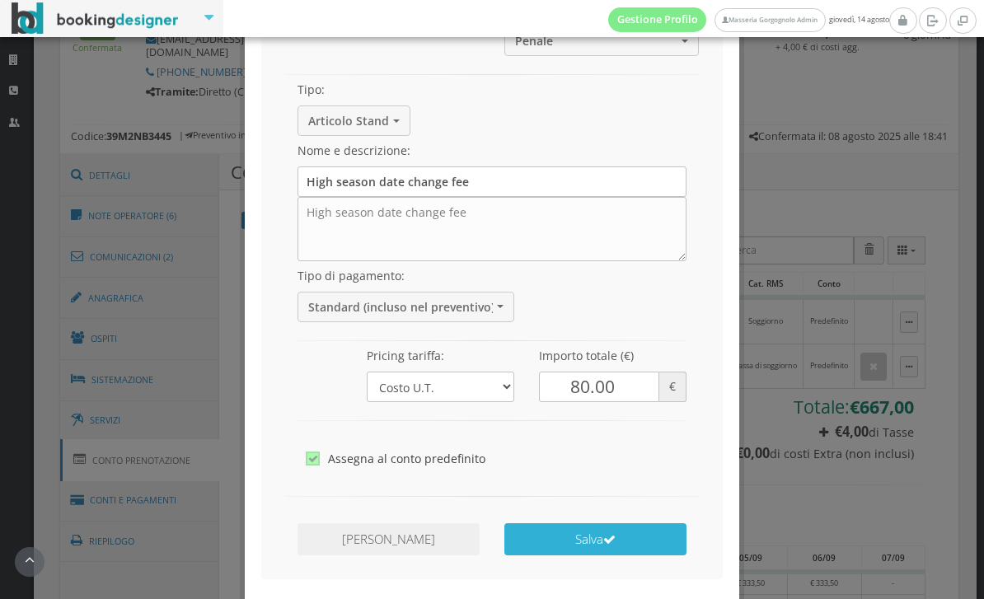
click at [599, 523] on button "Salva" at bounding box center [595, 539] width 182 height 32
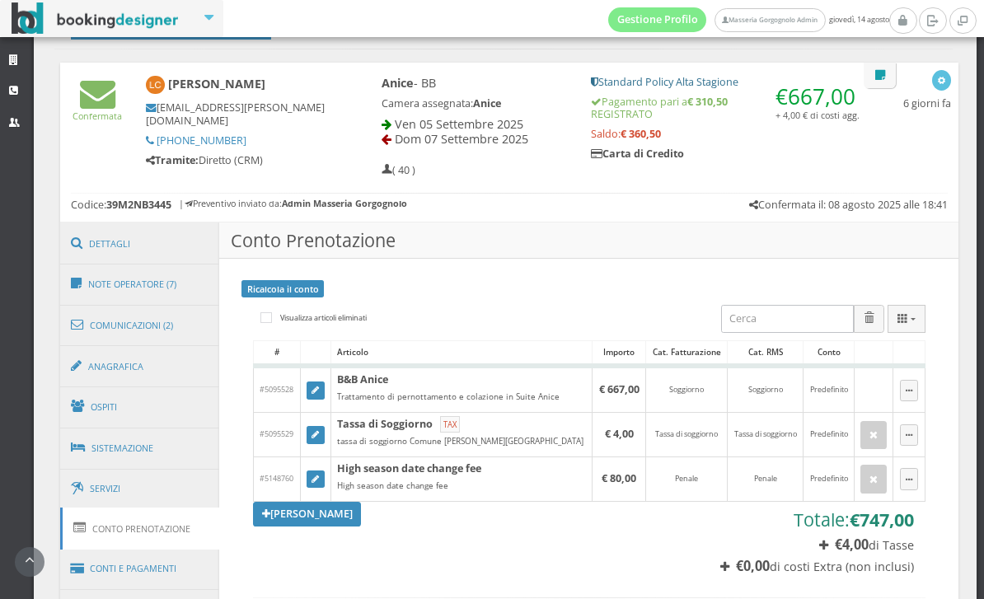
scroll to position [804, 0]
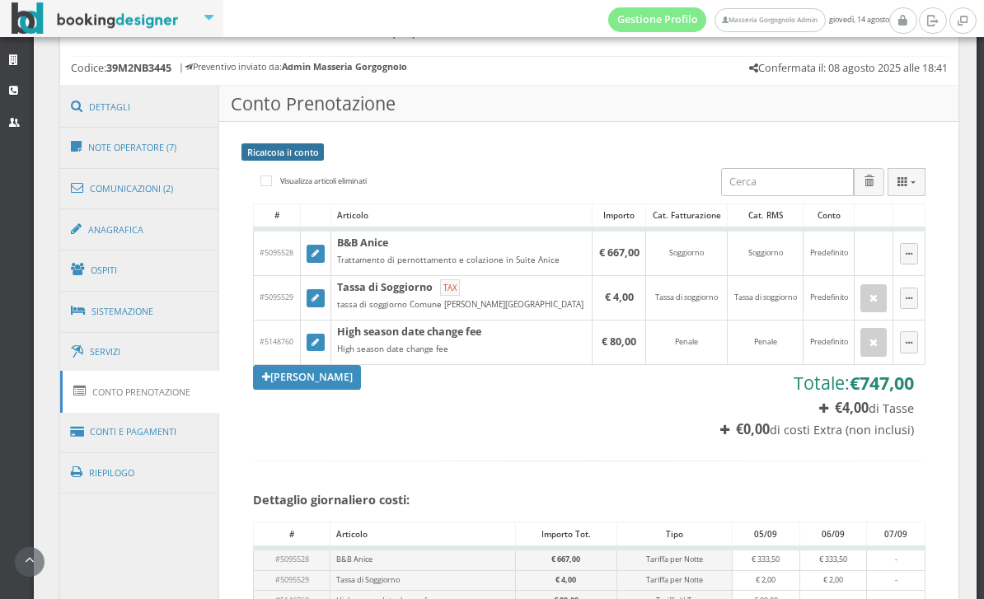
click at [321, 151] on link "Ricalcola il conto" at bounding box center [283, 151] width 82 height 17
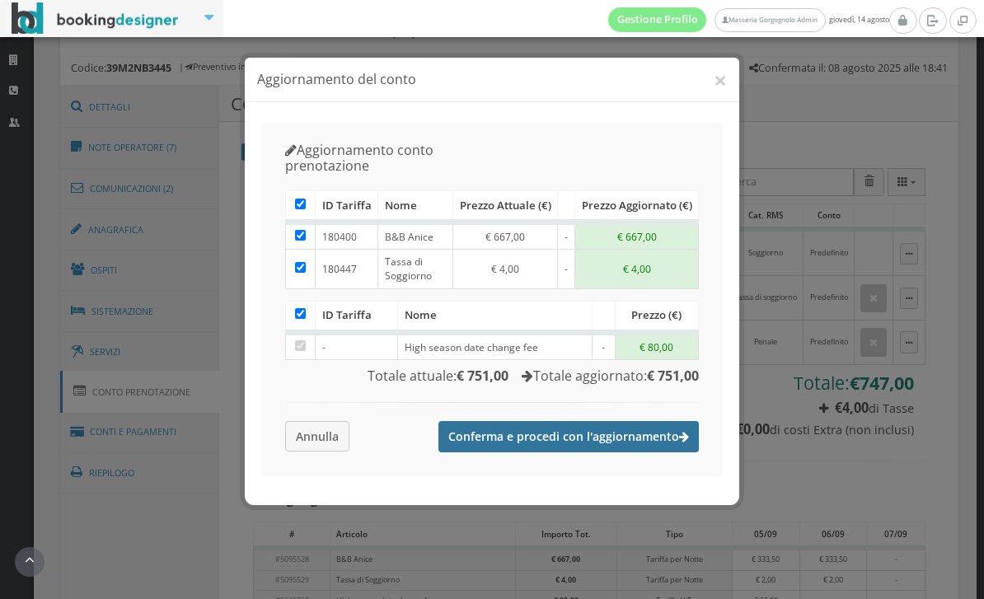
click at [532, 421] on button "Conferma e procedi con l'aggiornamento" at bounding box center [569, 436] width 260 height 31
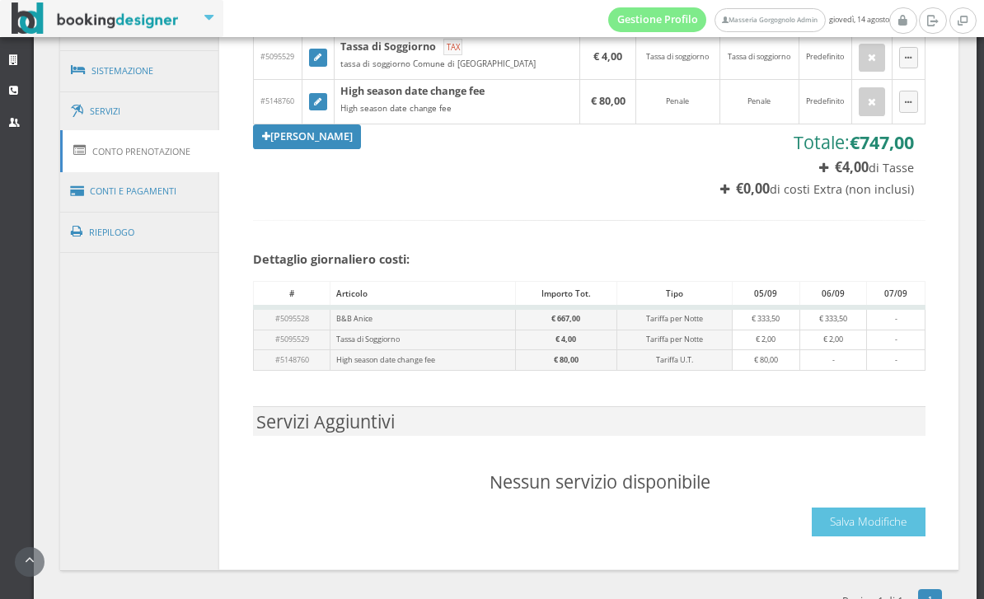
scroll to position [1085, 0]
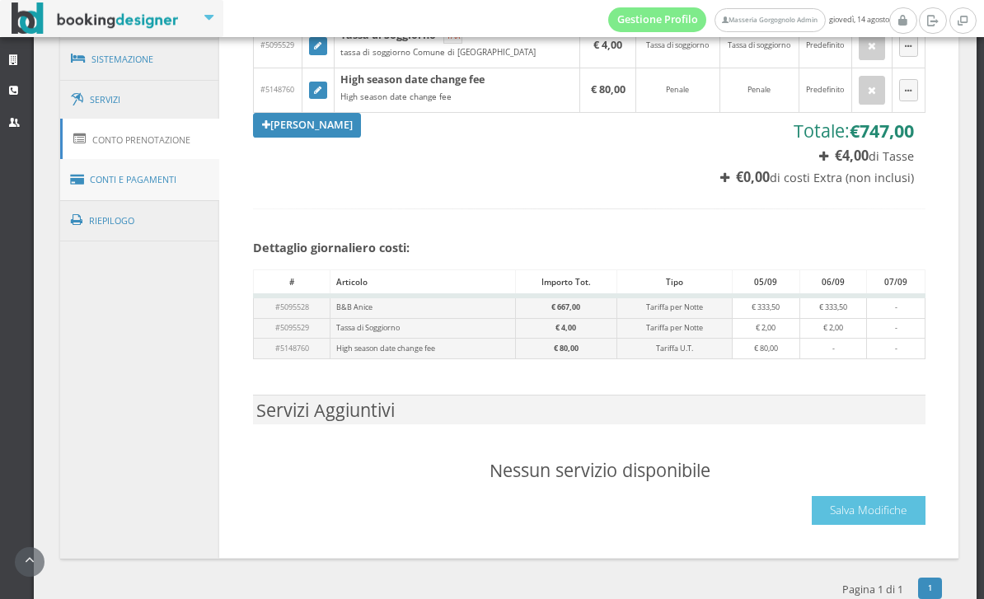
click at [187, 173] on link "Conti e Pagamenti" at bounding box center [140, 180] width 160 height 42
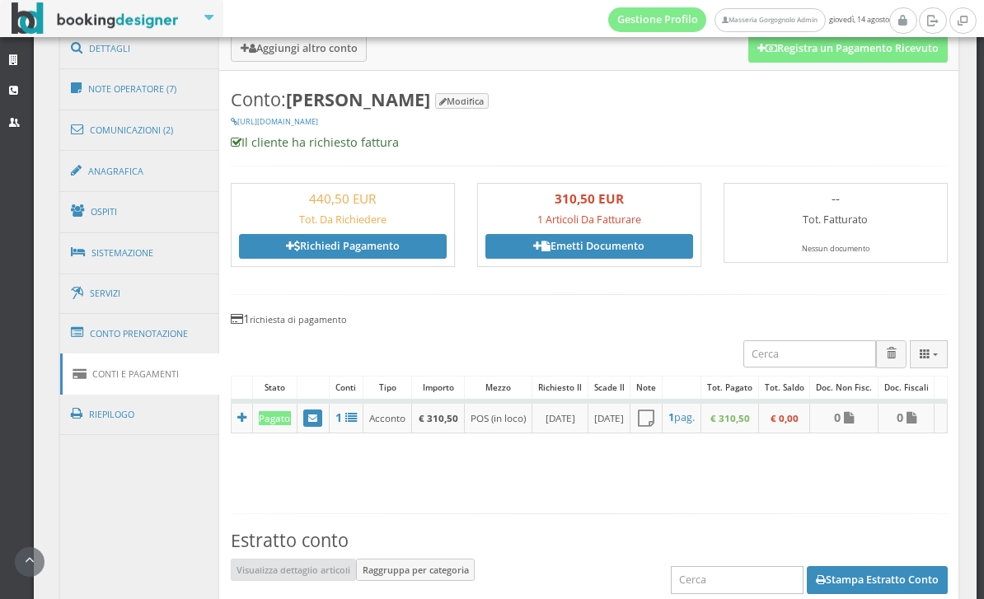
scroll to position [836, 0]
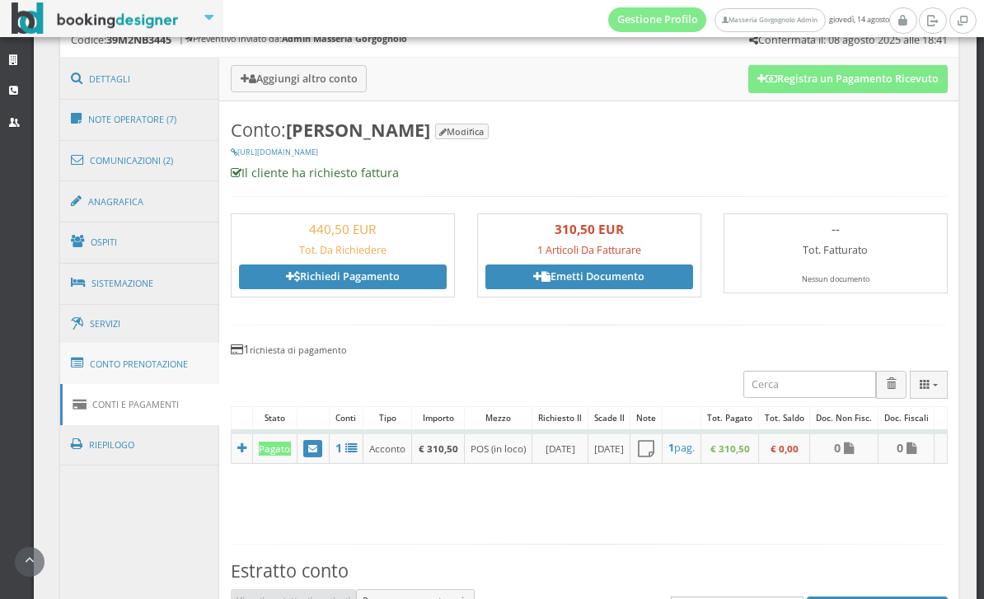
click at [150, 351] on link "Conto Prenotazione" at bounding box center [140, 364] width 160 height 43
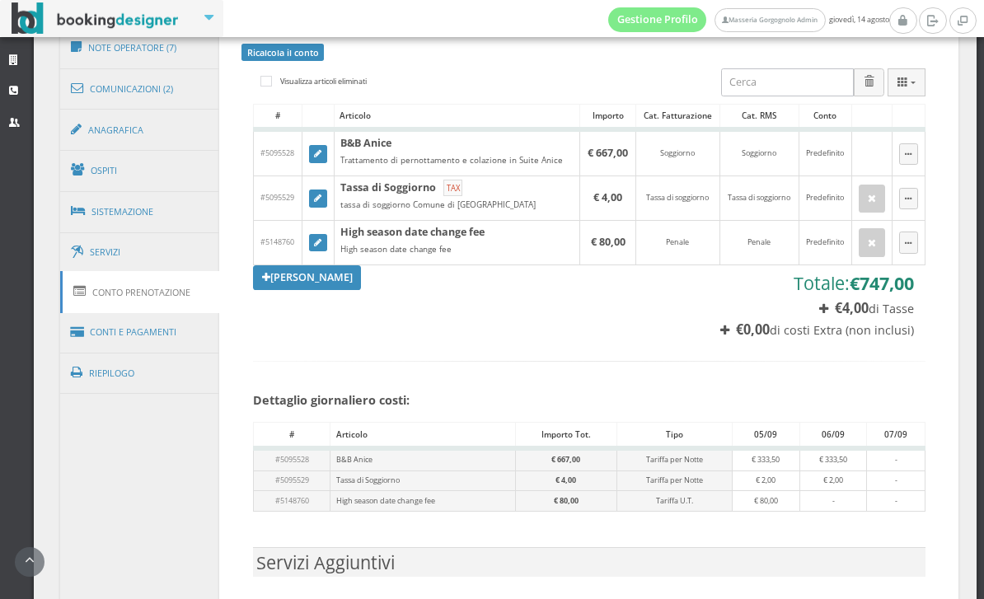
scroll to position [913, 0]
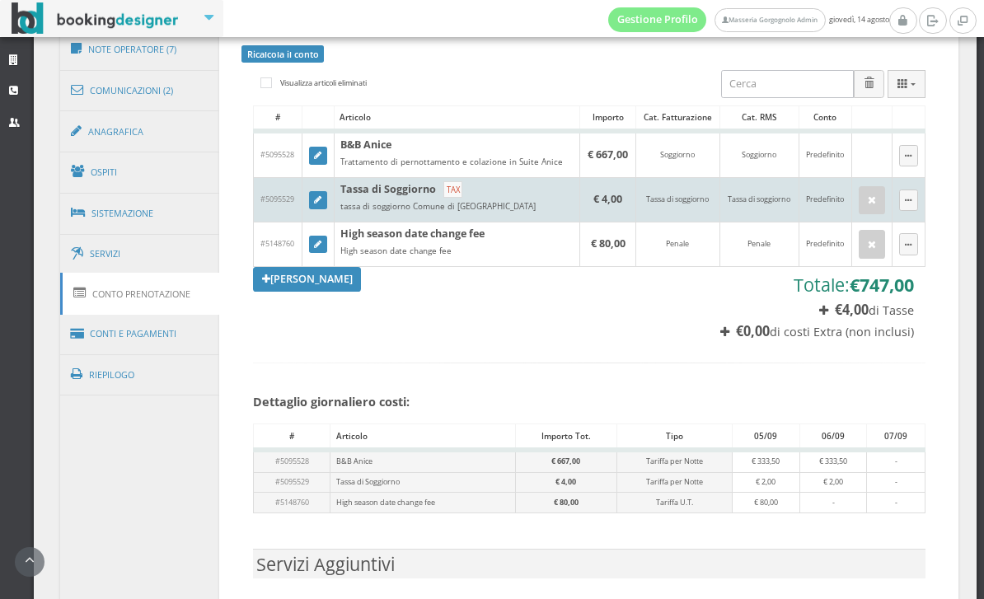
click at [839, 223] on td "Predefinito" at bounding box center [825, 200] width 53 height 45
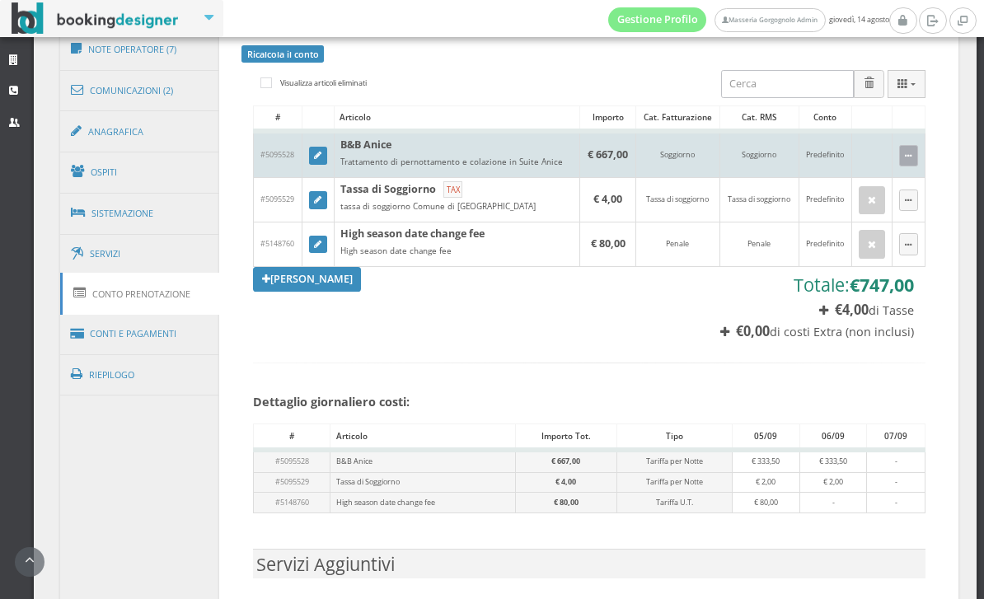
click at [914, 155] on button "button" at bounding box center [908, 155] width 19 height 21
click at [915, 171] on div at bounding box center [492, 299] width 984 height 599
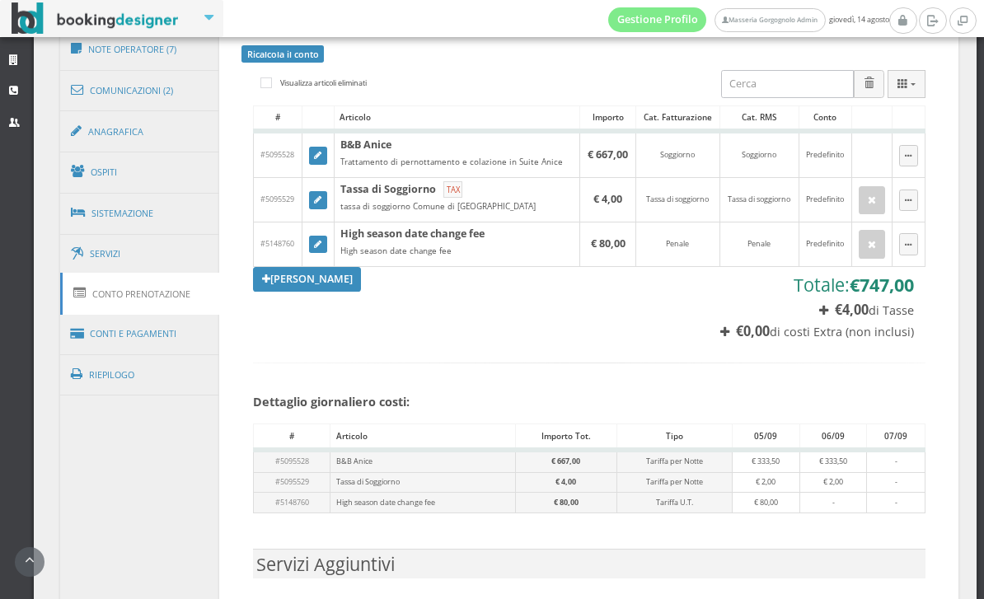
click at [312, 162] on link at bounding box center [318, 156] width 18 height 18
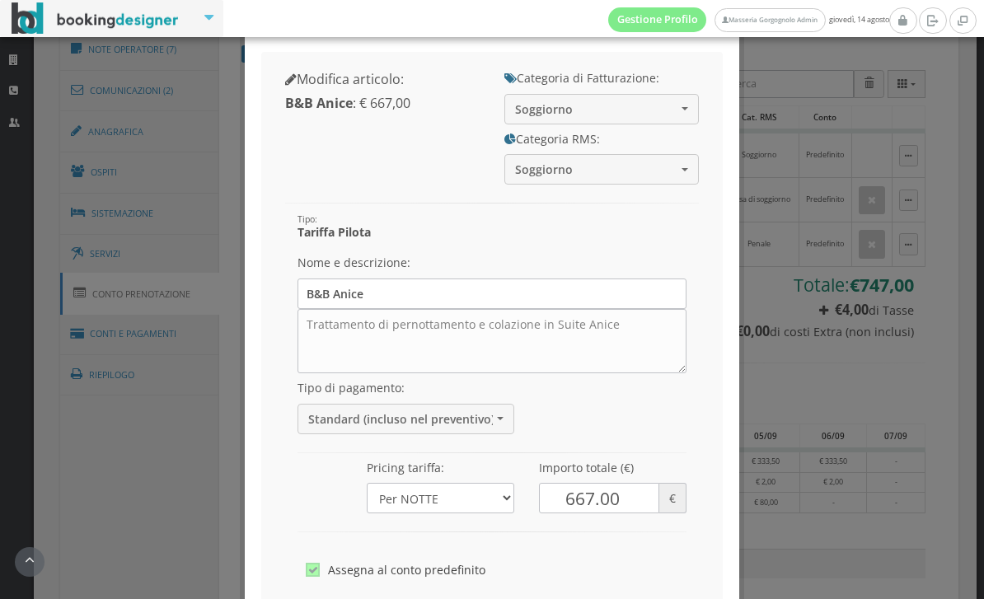
scroll to position [72, 0]
drag, startPoint x: 598, startPoint y: 488, endPoint x: 598, endPoint y: 547, distance: 59.3
click at [598, 203] on div "Tipo: Tariffa Pilota [GEOGRAPHIC_DATA] e descrizione: B&B Anice Trattamento di …" at bounding box center [492, 203] width 414 height 0
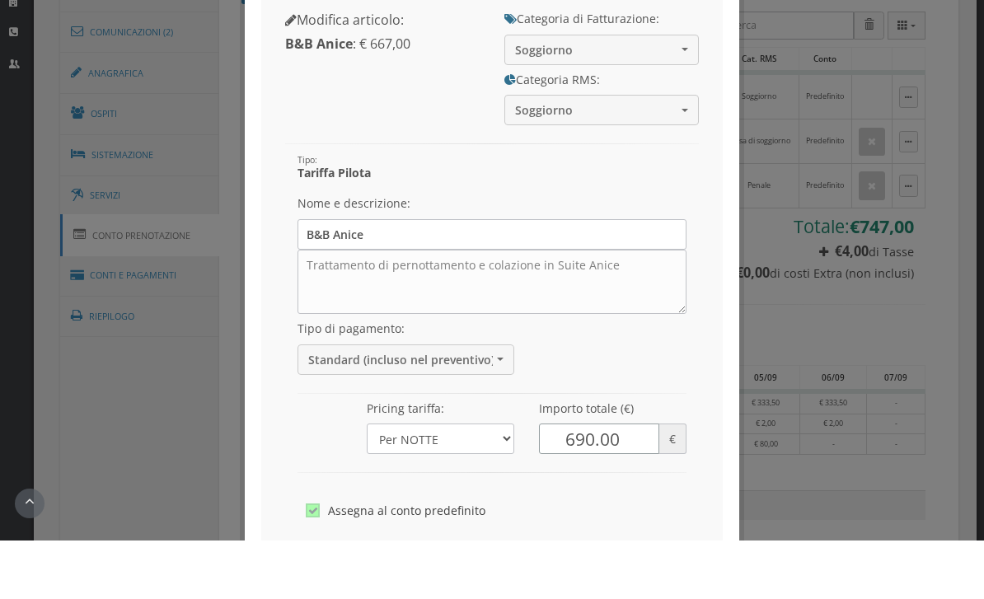
scroll to position [103, 0]
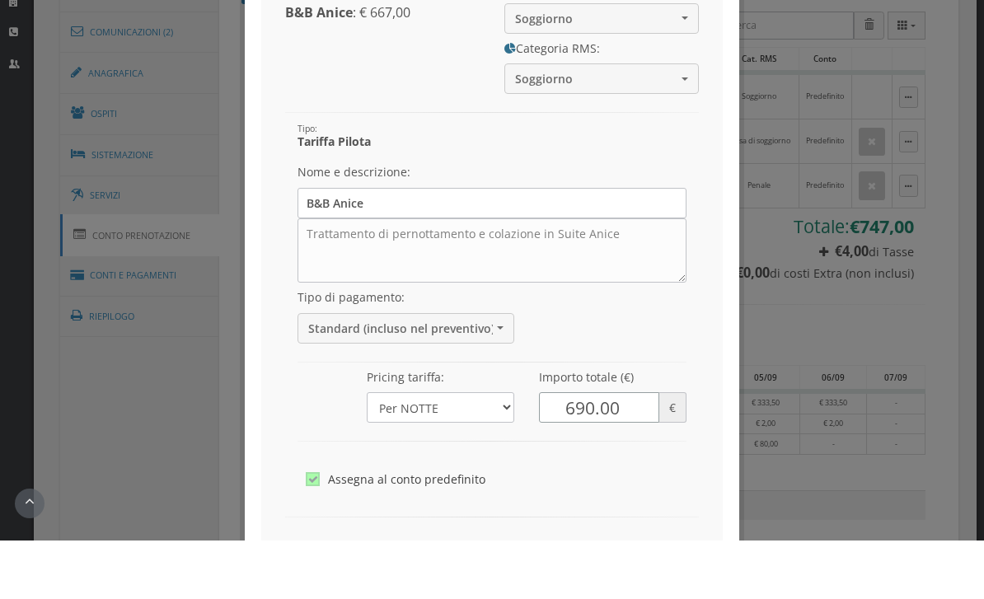
type input "690.00"
click at [609, 527] on label "Assegna al conto predefinito" at bounding box center [492, 538] width 373 height 22
checkbox input"] "false"
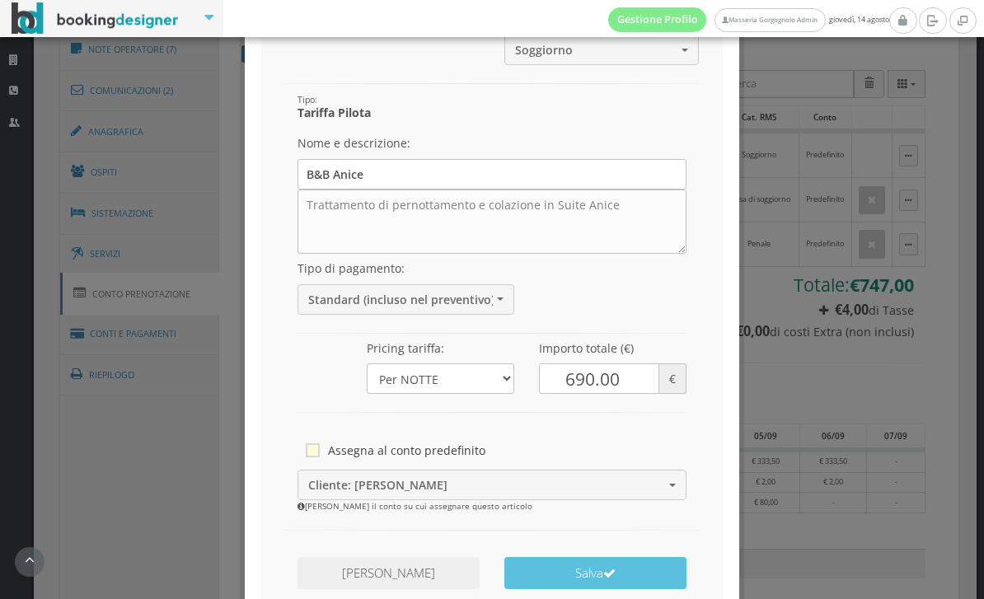
scroll to position [221, 0]
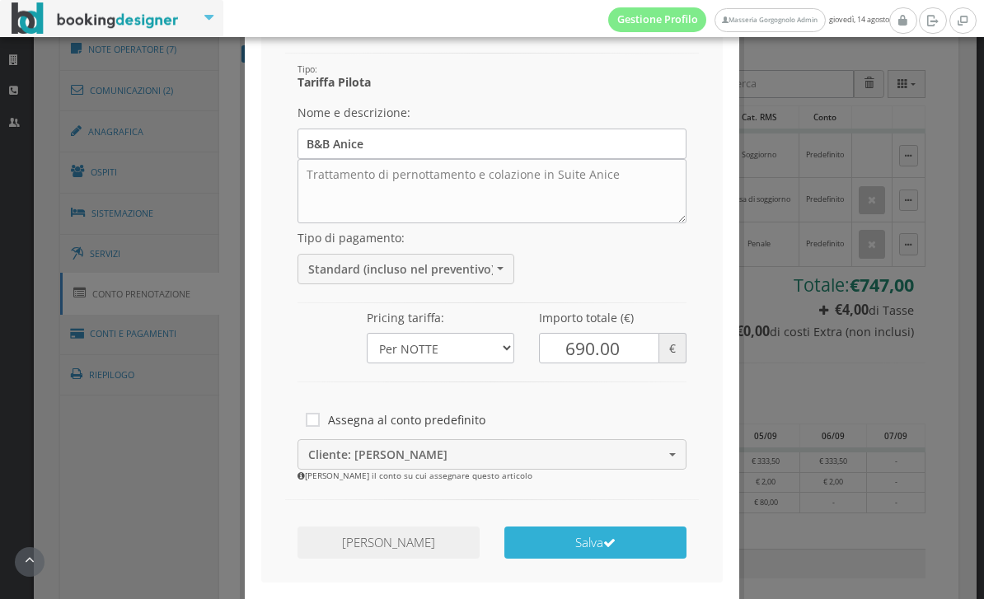
click at [590, 542] on button "Salva" at bounding box center [595, 543] width 182 height 32
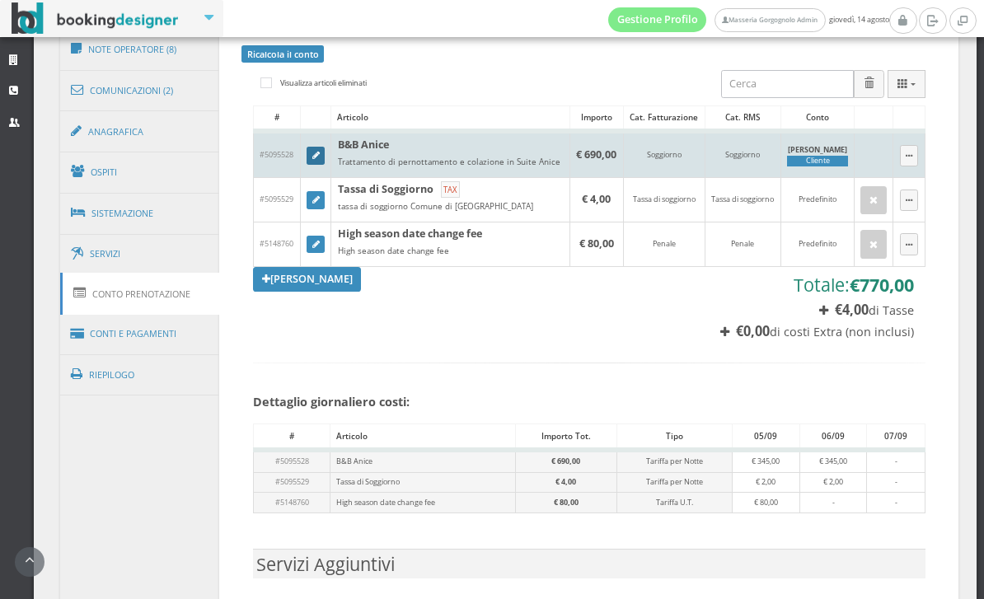
click at [320, 161] on icon at bounding box center [315, 156] width 7 height 9
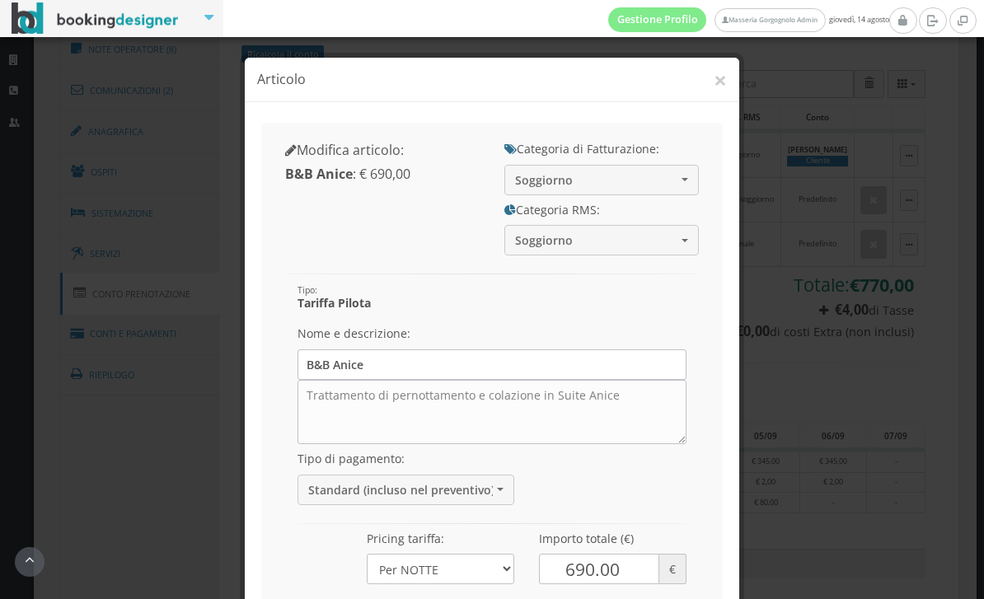
scroll to position [123, 0]
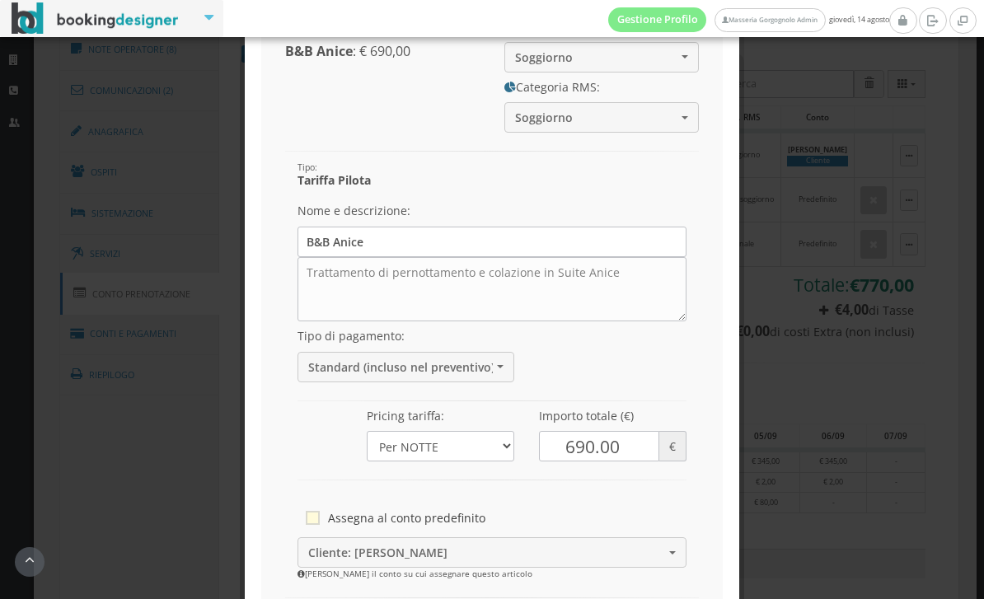
click at [370, 519] on label "Assegna al conto predefinito" at bounding box center [492, 518] width 373 height 22
checkbox input"] "true"
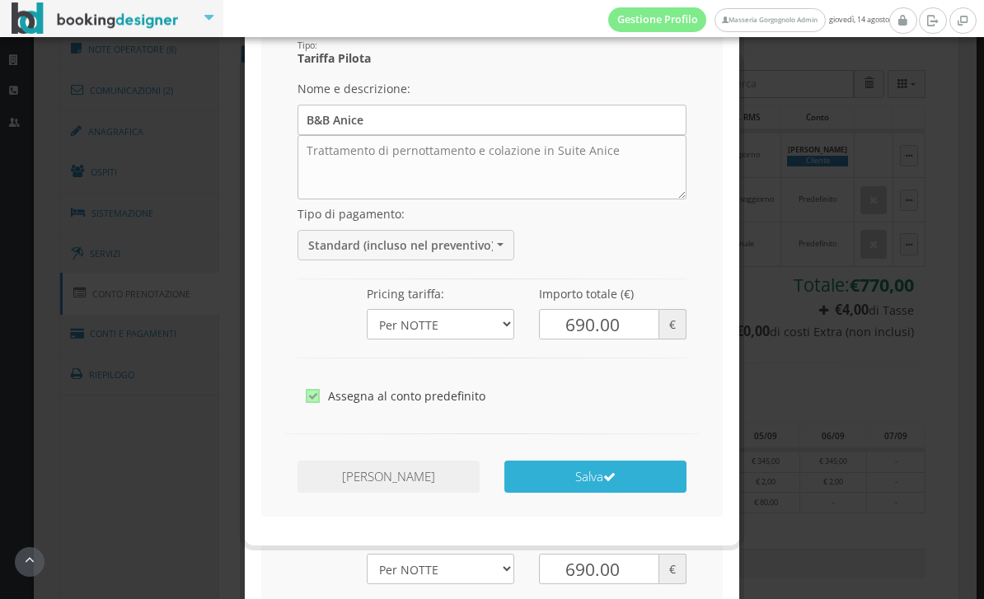
scroll to position [244, 0]
click at [659, 471] on button "Salva" at bounding box center [595, 478] width 182 height 32
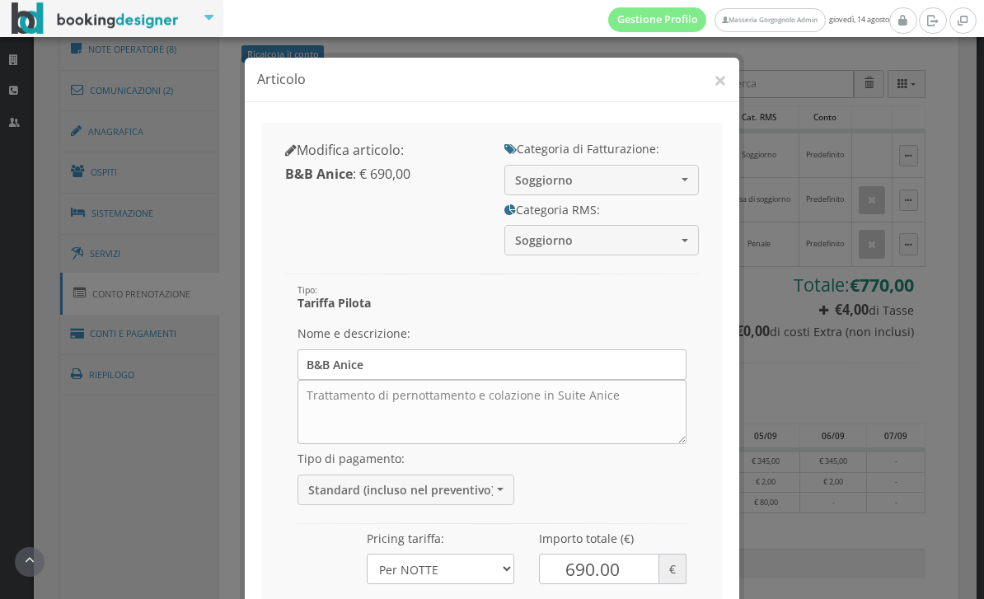
click at [731, 66] on div "× Articolo" at bounding box center [492, 80] width 495 height 45
click at [726, 73] on button "×" at bounding box center [720, 79] width 13 height 23
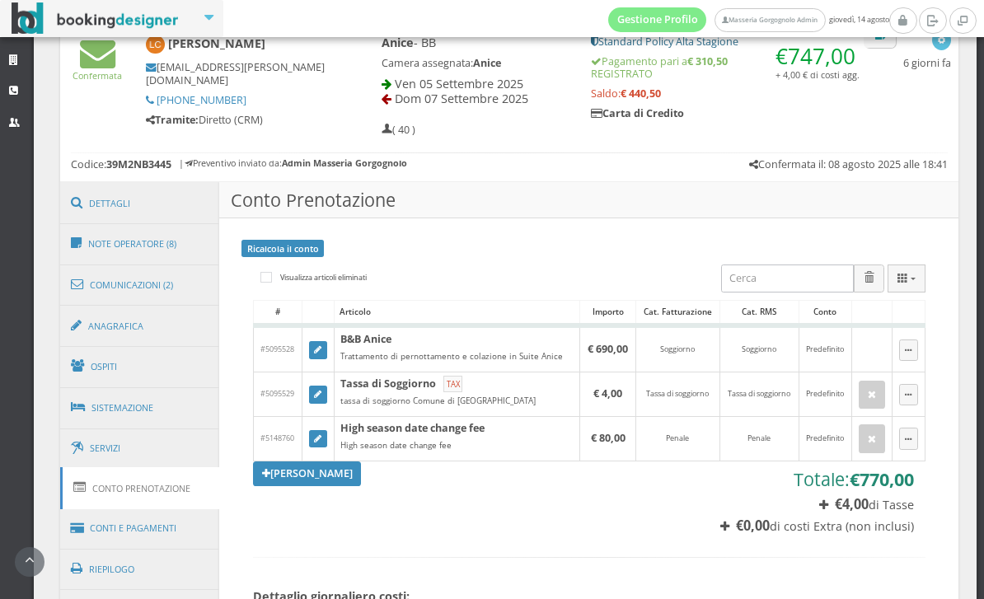
scroll to position [586, 0]
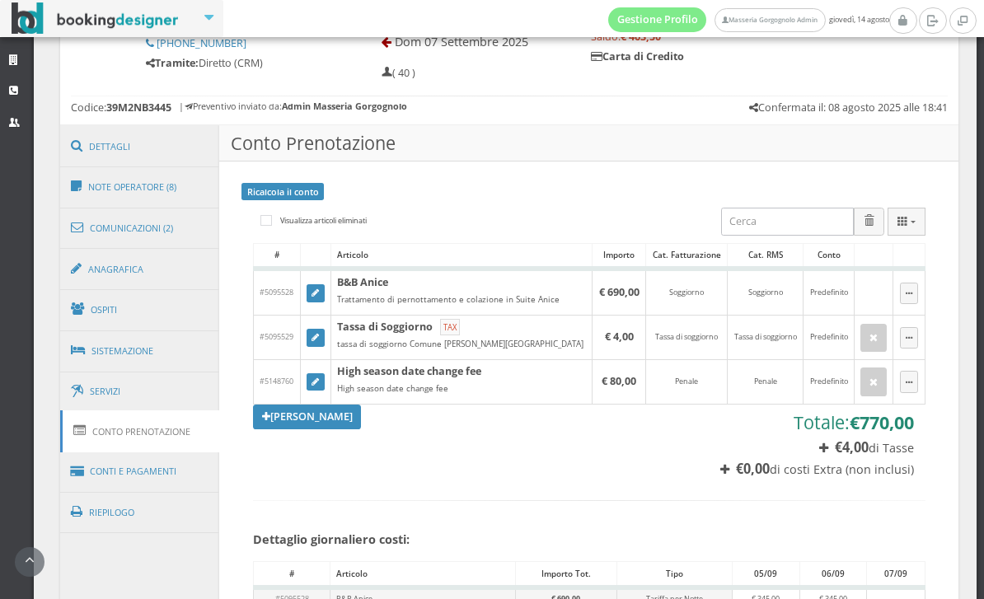
scroll to position [702, 0]
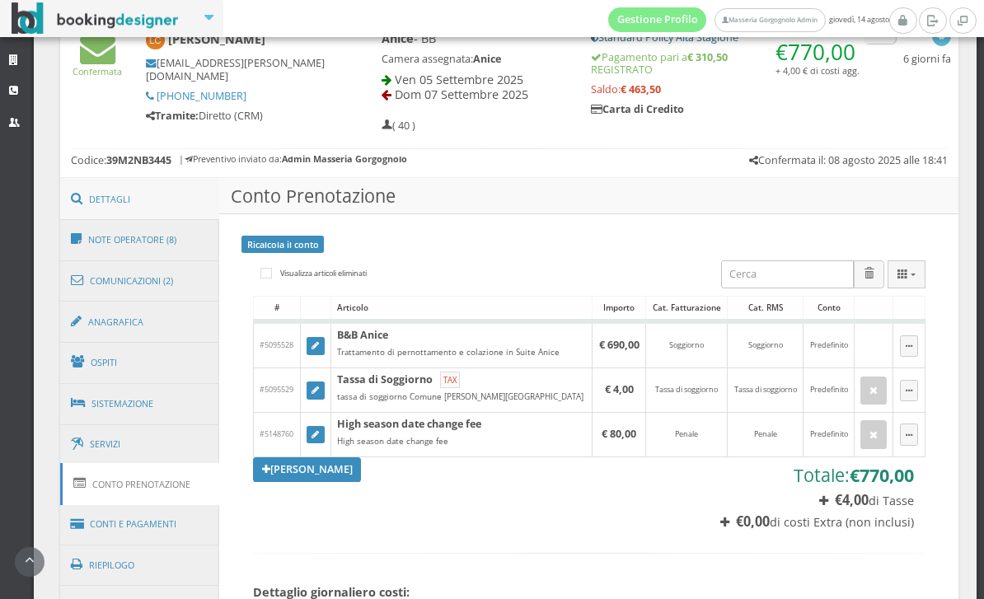
click at [179, 196] on link "Dettagli" at bounding box center [140, 199] width 160 height 43
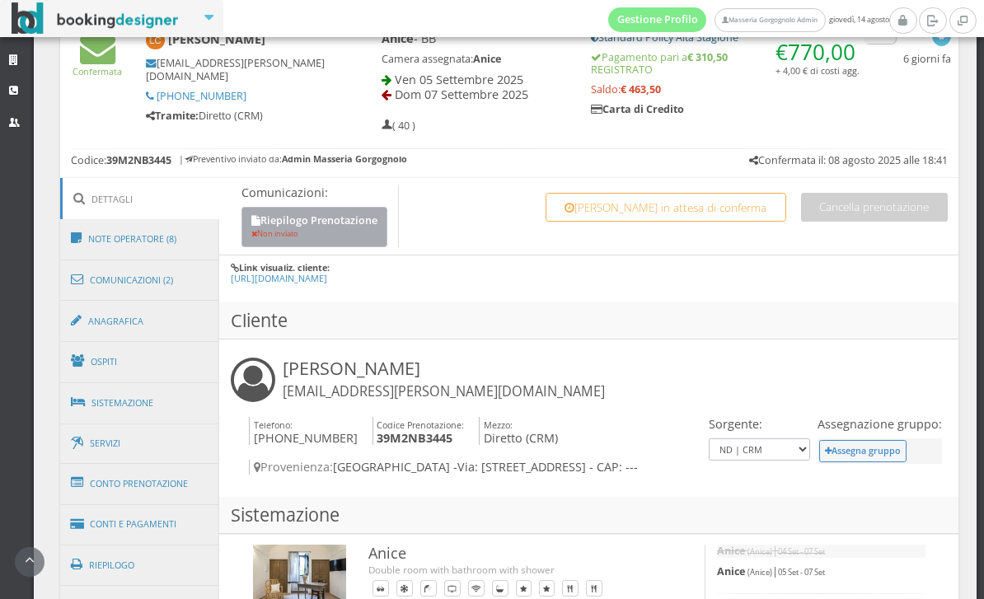
click at [336, 223] on button "Riepilogo Prenotazione Non inviato" at bounding box center [315, 227] width 146 height 40
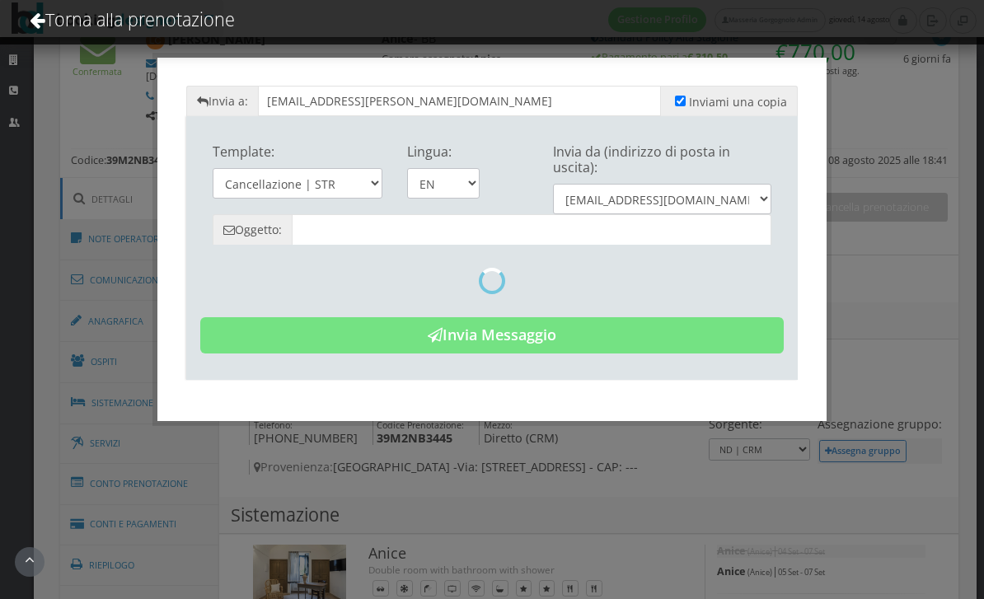
type input "Reservation Summary - [PERSON_NAME] - Cod. 39M2NB3445"
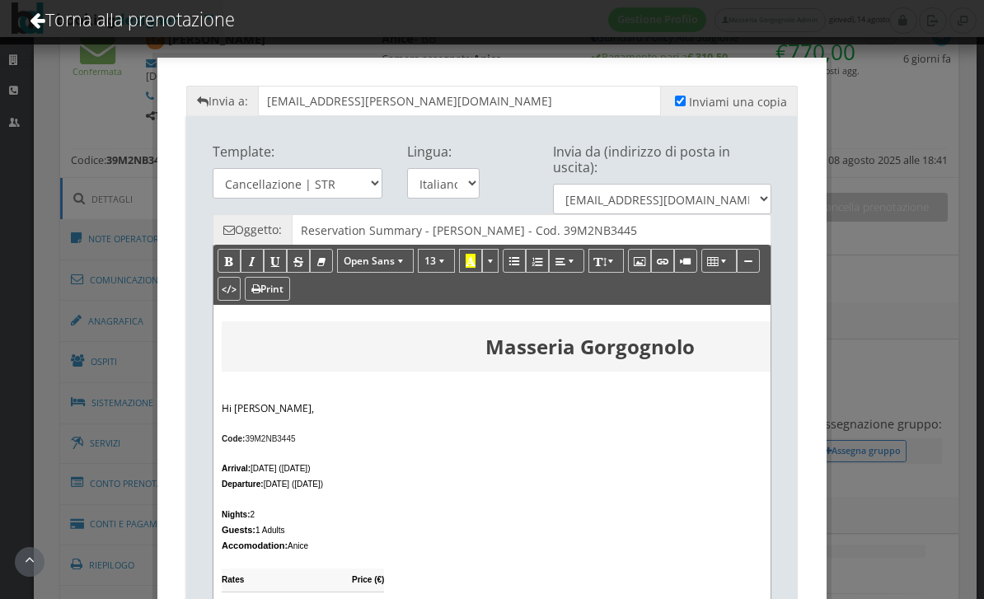
scroll to position [0, 0]
click at [905, 274] on div "Invia a: lea.corigliano@atag-pcs.ch Inviami una copia Template: Cancellazione |…" at bounding box center [492, 299] width 984 height 599
click at [161, 44] on link "Torna alla prenotazione" at bounding box center [132, 19] width 250 height 68
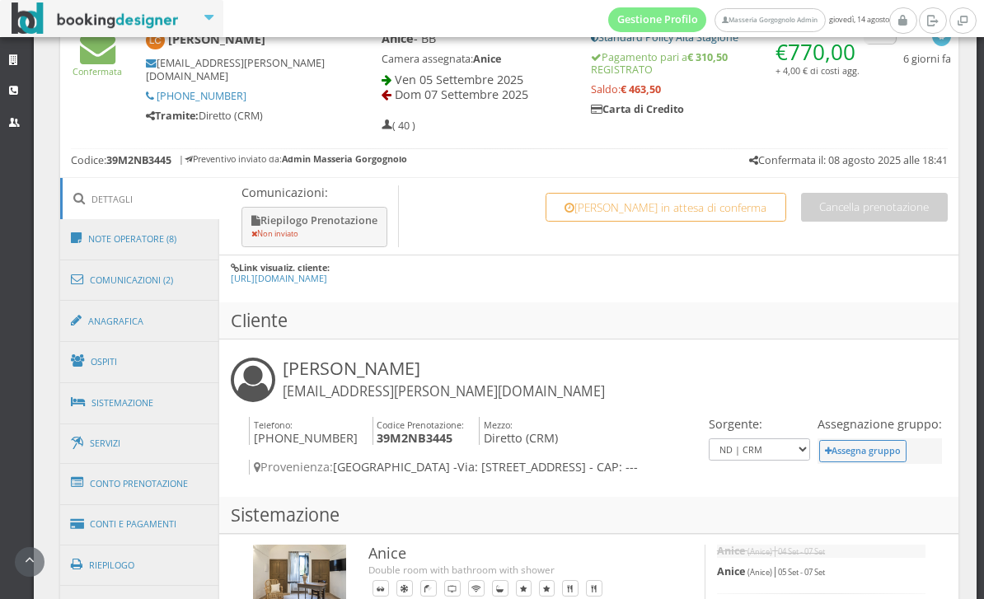
scroll to position [753, 0]
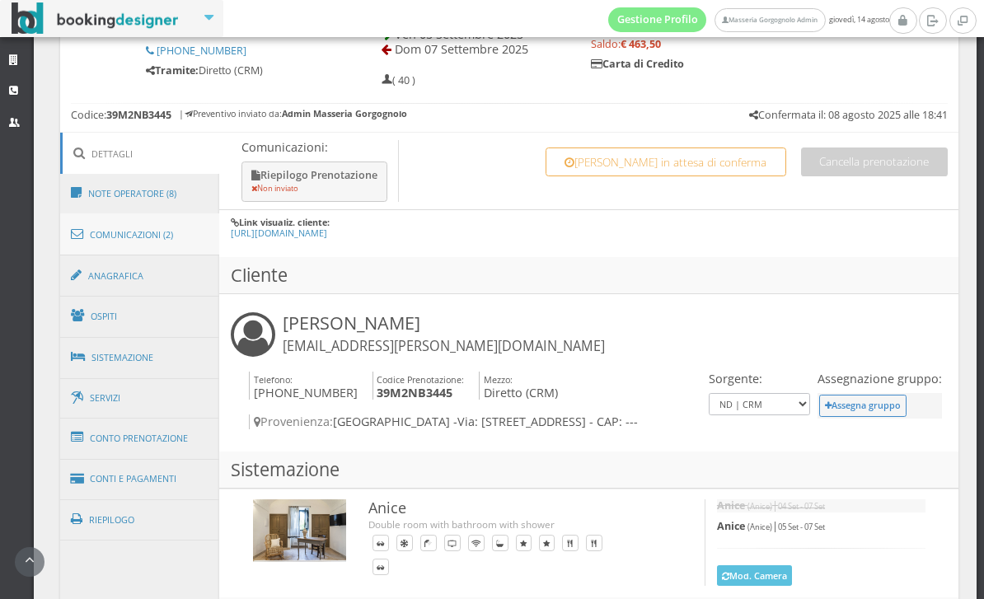
click at [182, 247] on link "Comunicazioni (2)" at bounding box center [140, 234] width 160 height 43
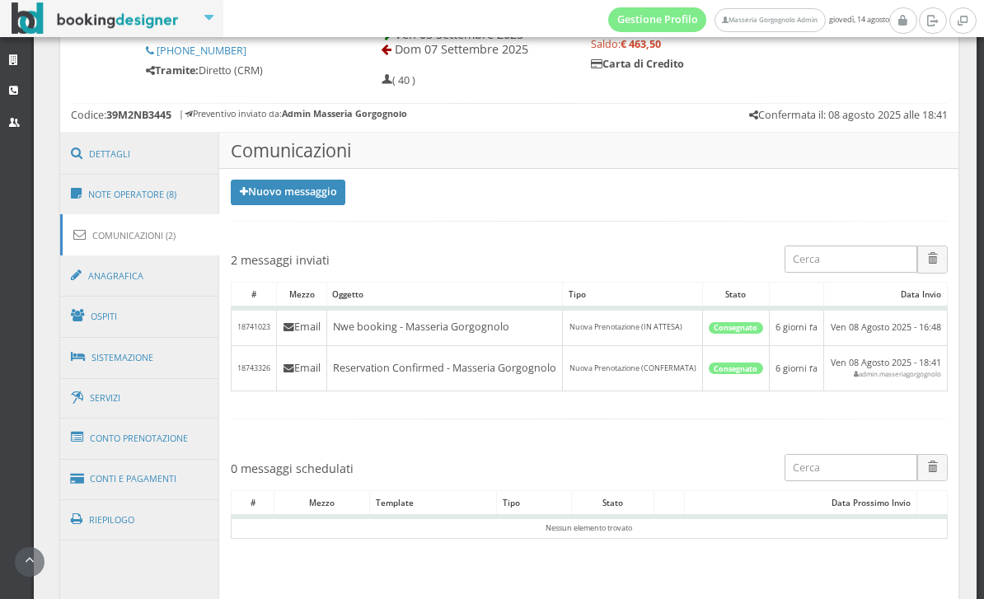
scroll to position [838, 0]
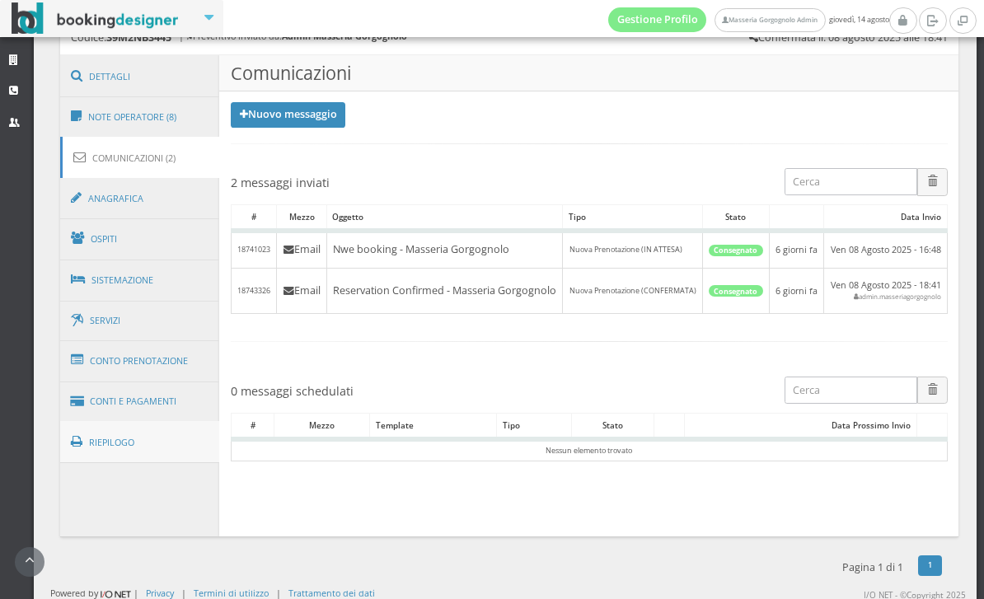
click at [166, 426] on link "Riepilogo" at bounding box center [140, 442] width 160 height 43
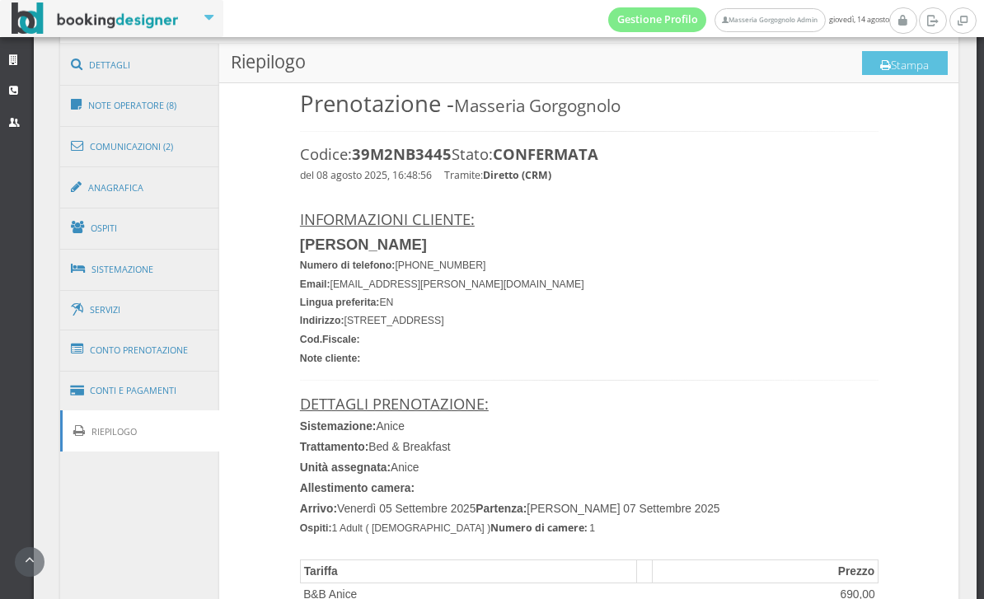
scroll to position [797, 0]
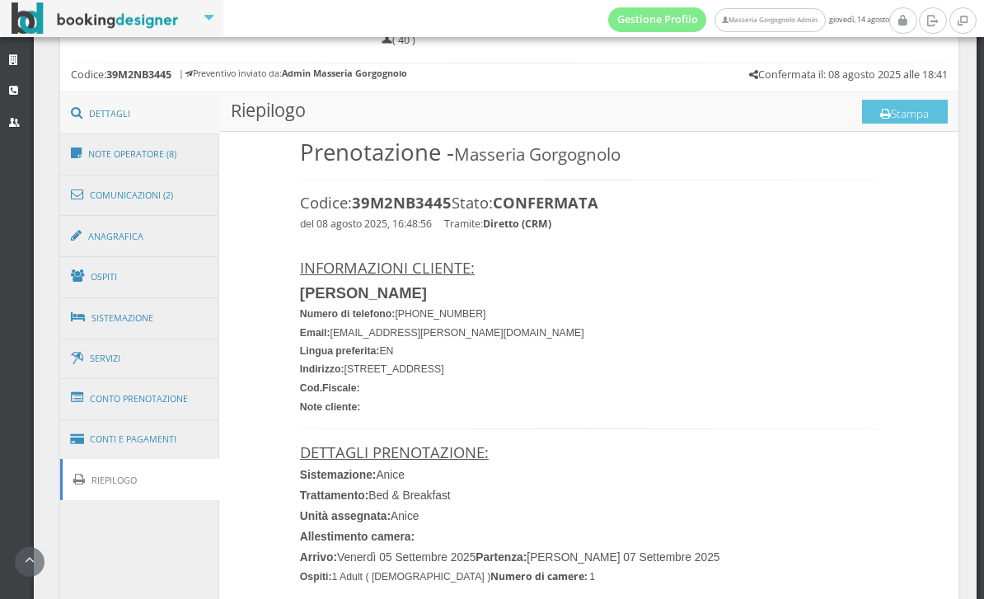
click at [171, 116] on link "Dettagli" at bounding box center [140, 113] width 160 height 43
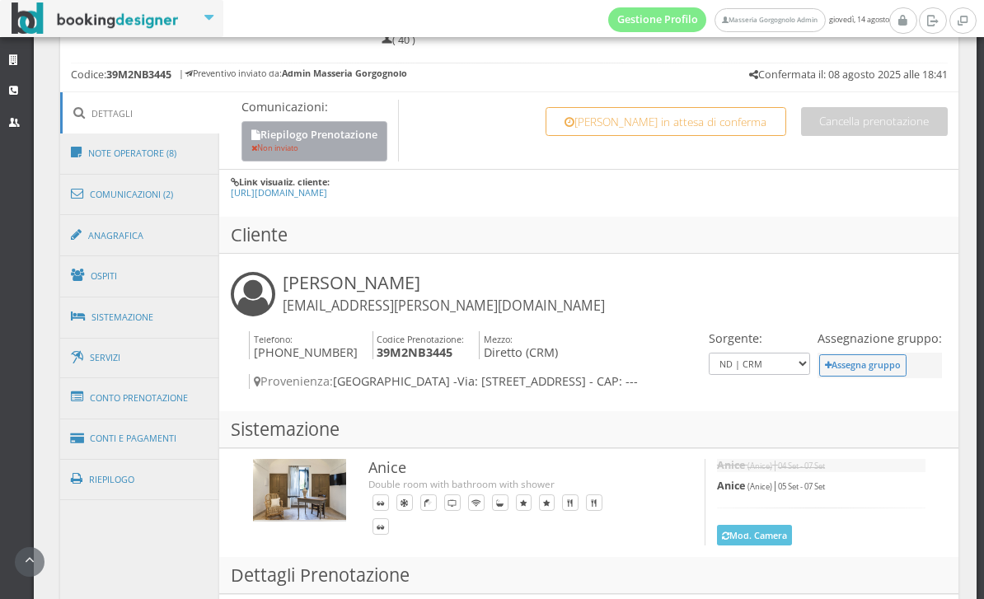
click at [341, 134] on button "Riepilogo Prenotazione Non inviato" at bounding box center [315, 141] width 146 height 40
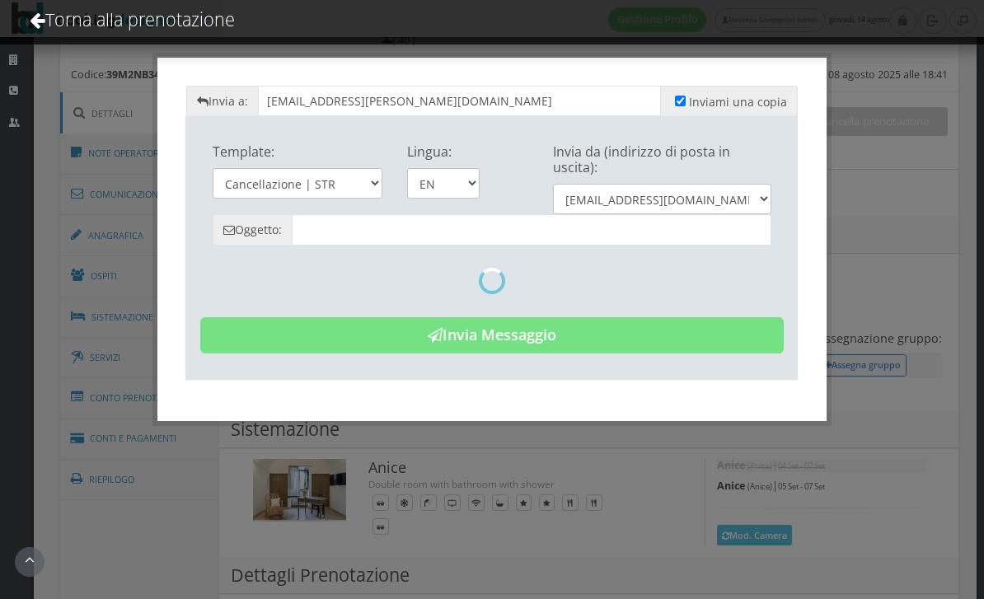
type input "Reservation Summary - David Kolacek - Cod. 39M2NB3445"
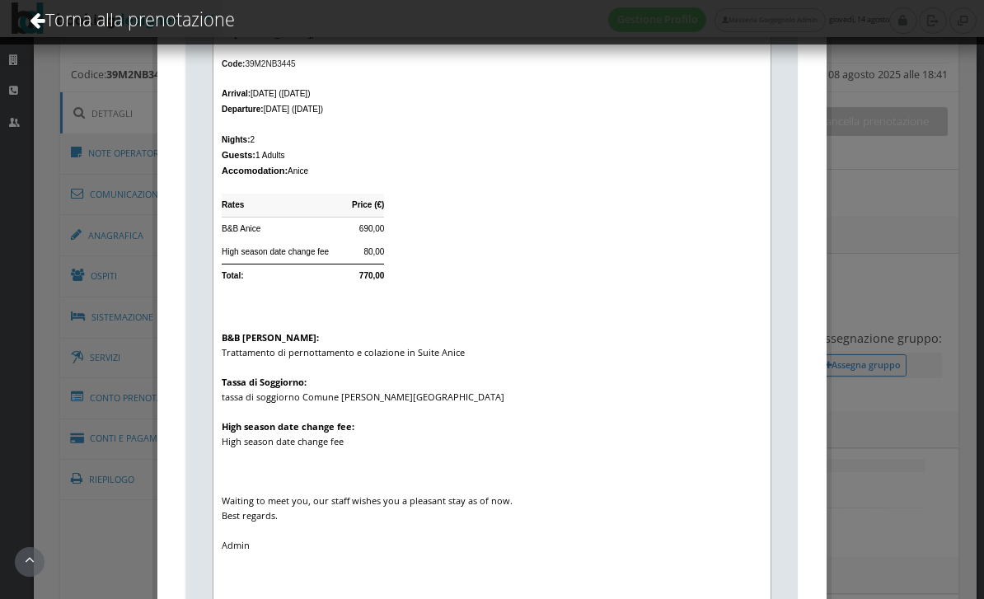
scroll to position [383, 0]
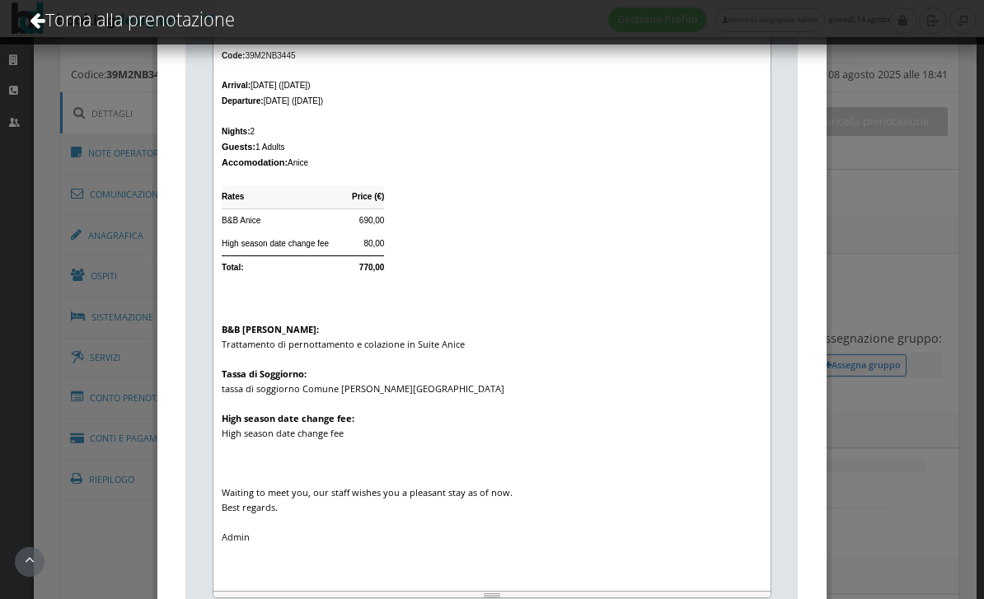
click at [389, 393] on div "B&B Anice: Trattamento di pernottamento e colazione in Suite Anice Tassa di Sog…" at bounding box center [590, 396] width 736 height 148
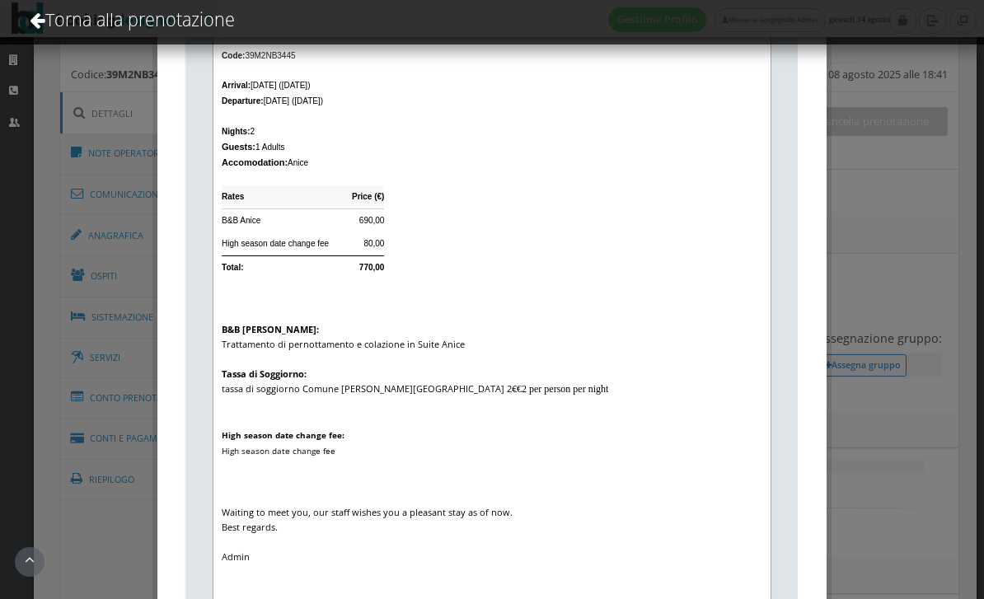
click at [388, 389] on span "Tassa di Soggiorno: tassa di soggiorno Comune di Ostuni 2€" at bounding box center [369, 381] width 295 height 27
click at [256, 427] on div "High season date change fee: High season date change fee" at bounding box center [590, 443] width 736 height 94
click at [228, 302] on div "Code: 39M2NB3445 Arrival: 05/09/2025 (Friday 05 September) Departure: 07/09/202…" at bounding box center [590, 180] width 736 height 265
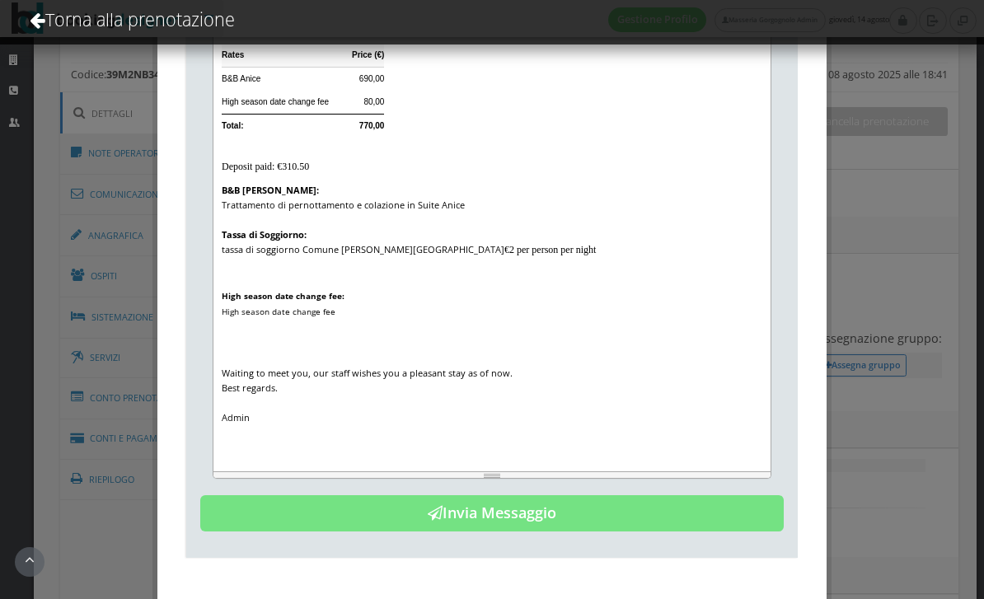
scroll to position [530, 0]
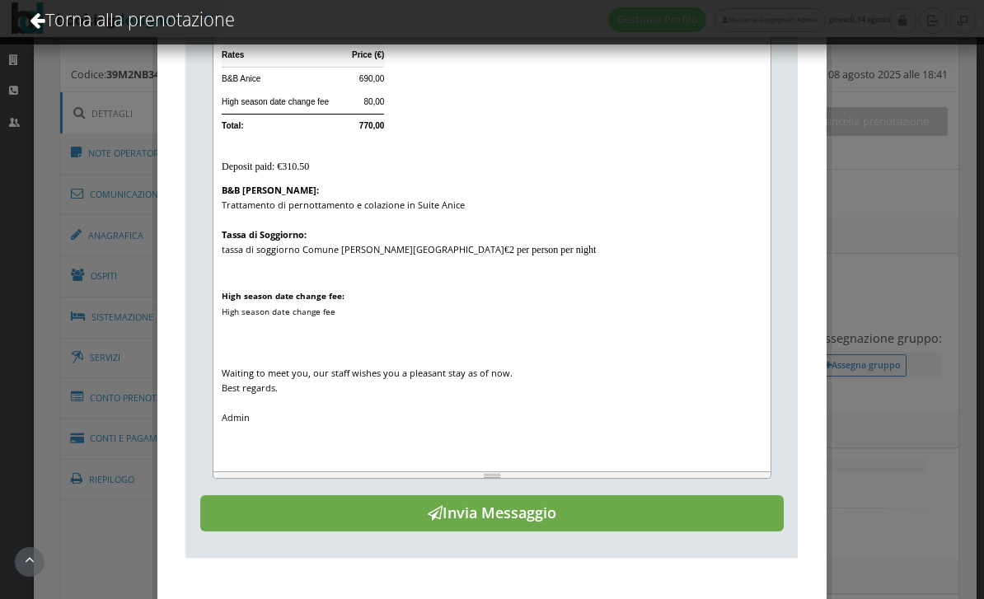
click at [501, 515] on button "Invia Messaggio" at bounding box center [492, 513] width 584 height 36
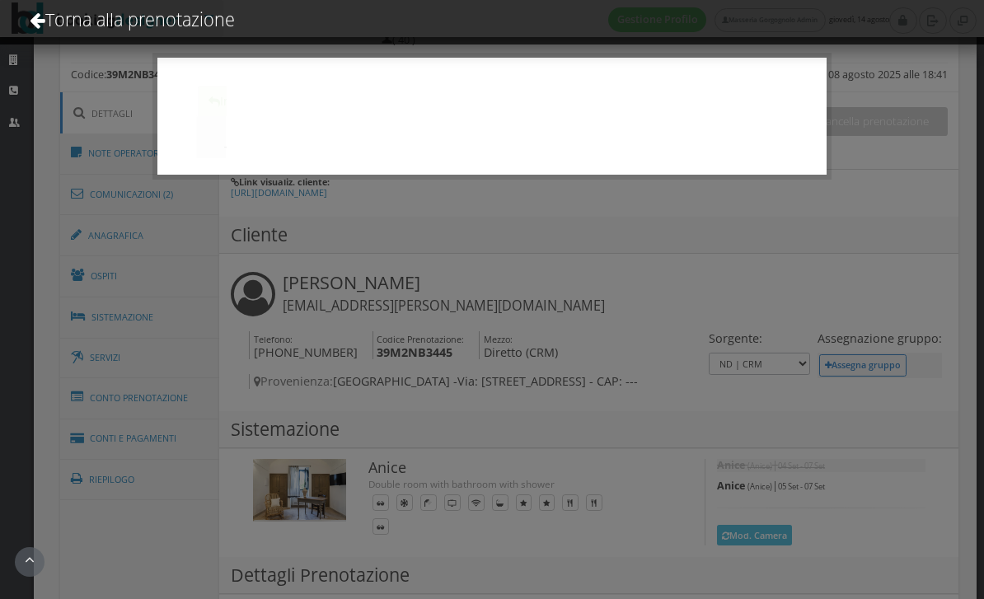
scroll to position [0, 0]
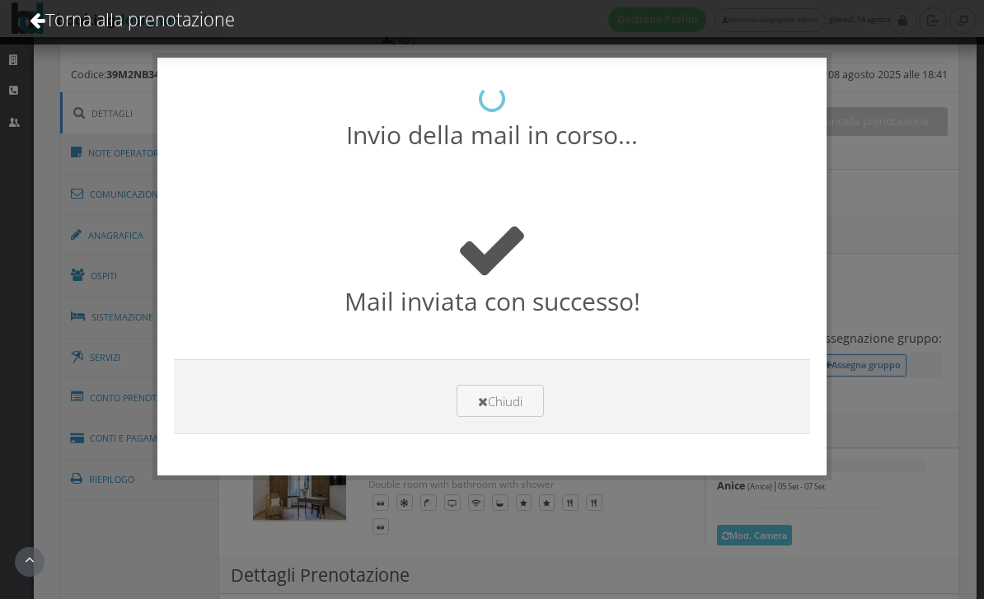
click at [622, 302] on h2 "Mail inviata con successo!" at bounding box center [492, 265] width 636 height 104
click at [875, 323] on div "Invia a: lea.corigliano@atag-pcs.ch Inviami una copia Template: Cancellazione |…" at bounding box center [492, 299] width 984 height 599
click at [524, 407] on button "Chiudi" at bounding box center [500, 401] width 87 height 32
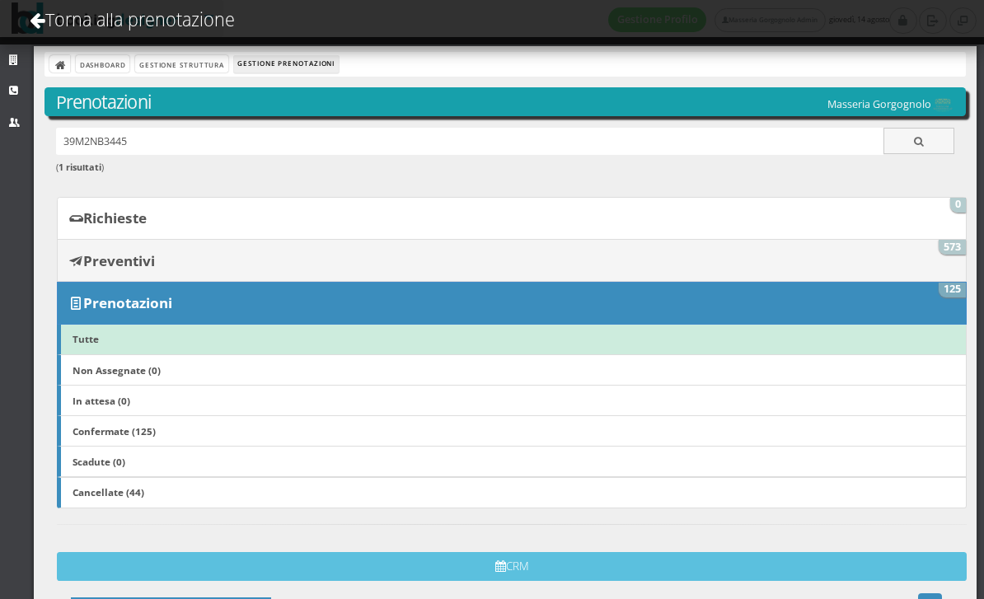
click at [155, 251] on b "Preventivi" at bounding box center [119, 260] width 72 height 19
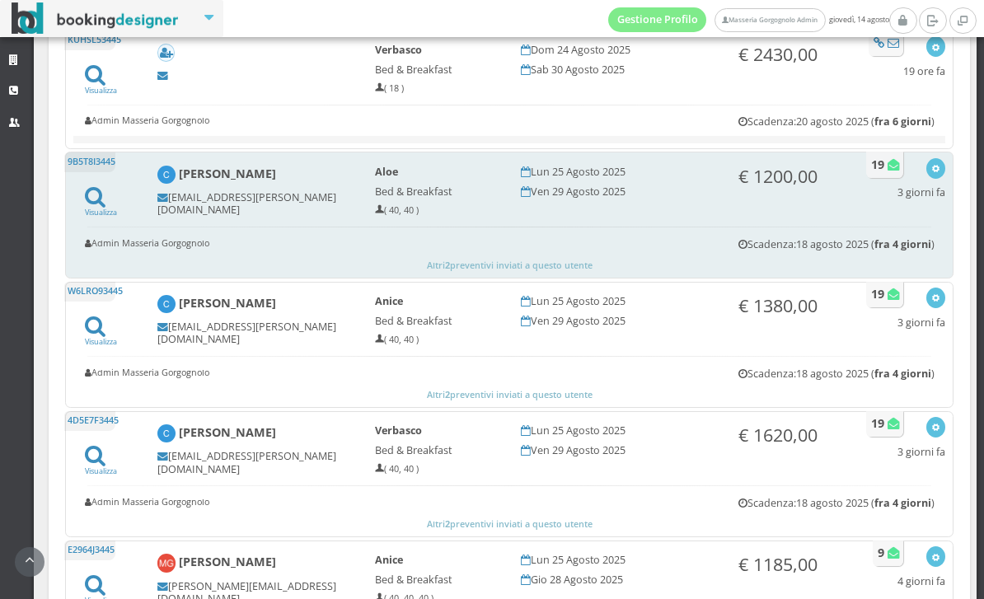
scroll to position [900, 0]
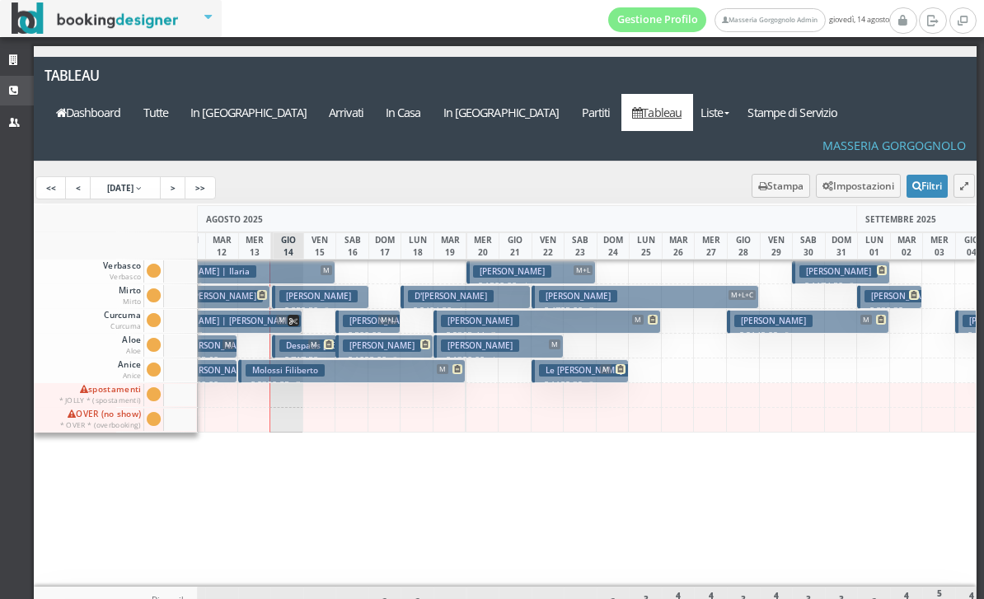
click at [18, 96] on link "CRM" at bounding box center [17, 91] width 34 height 30
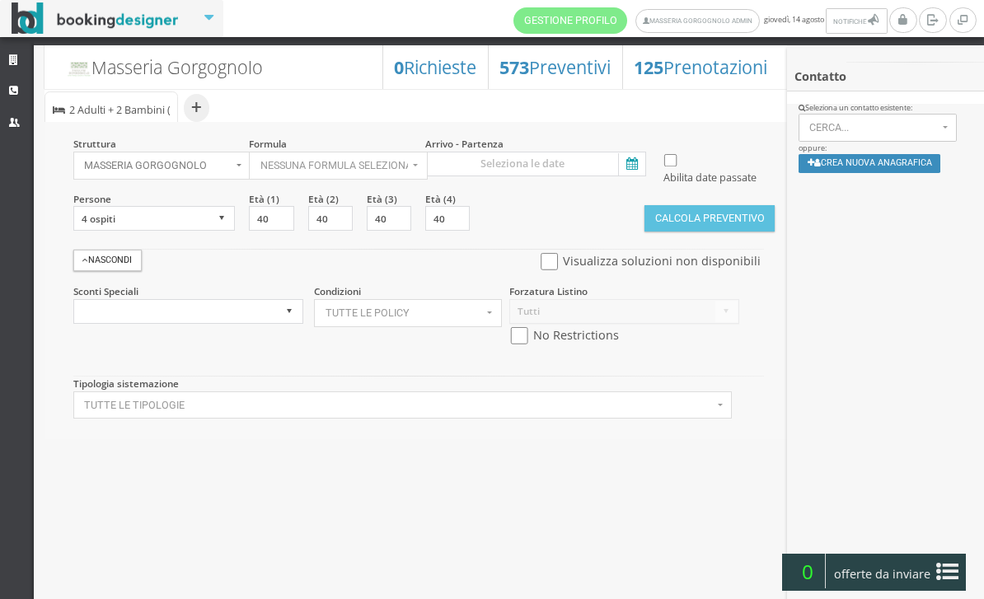
select select
click at [635, 175] on icon at bounding box center [630, 164] width 25 height 22
click at [635, 175] on input at bounding box center [535, 164] width 221 height 25
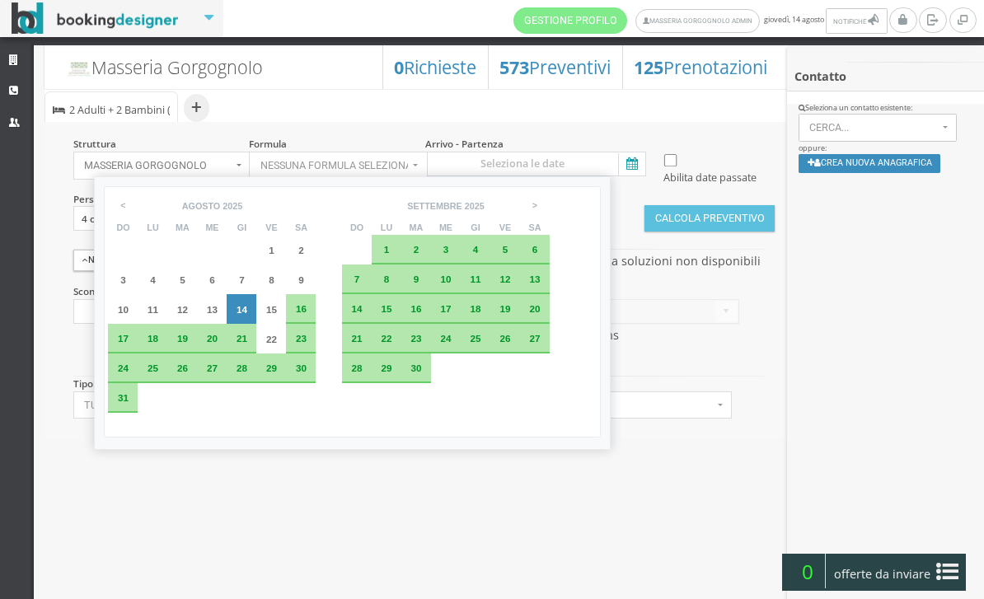
click at [307, 314] on span "16" at bounding box center [301, 308] width 11 height 11
click at [157, 344] on span "18" at bounding box center [153, 338] width 11 height 11
type input "16 ago 2025 - 18 ago 2025"
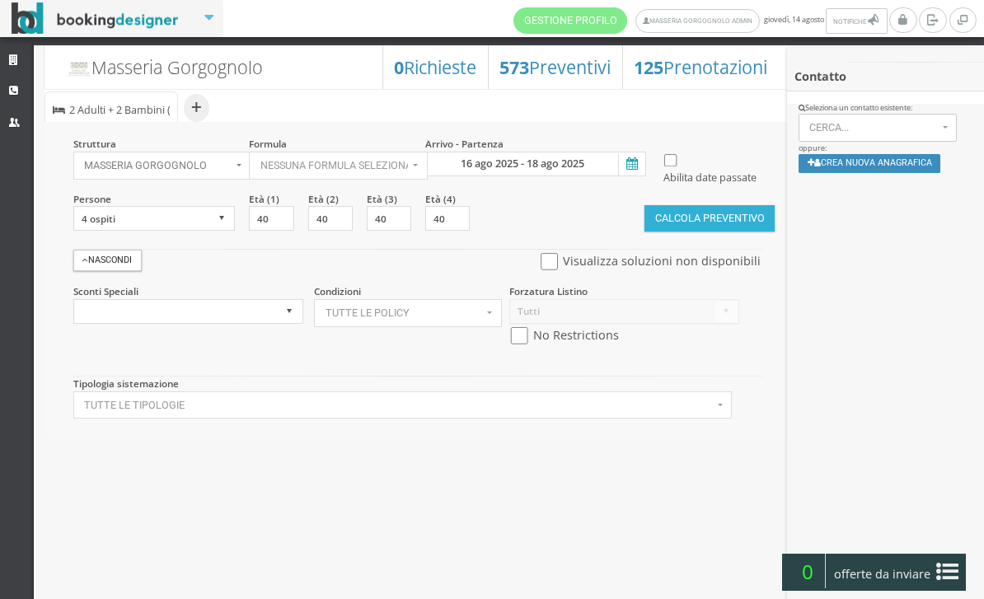
click at [701, 232] on button "Calcola Preventivo" at bounding box center [710, 218] width 130 height 26
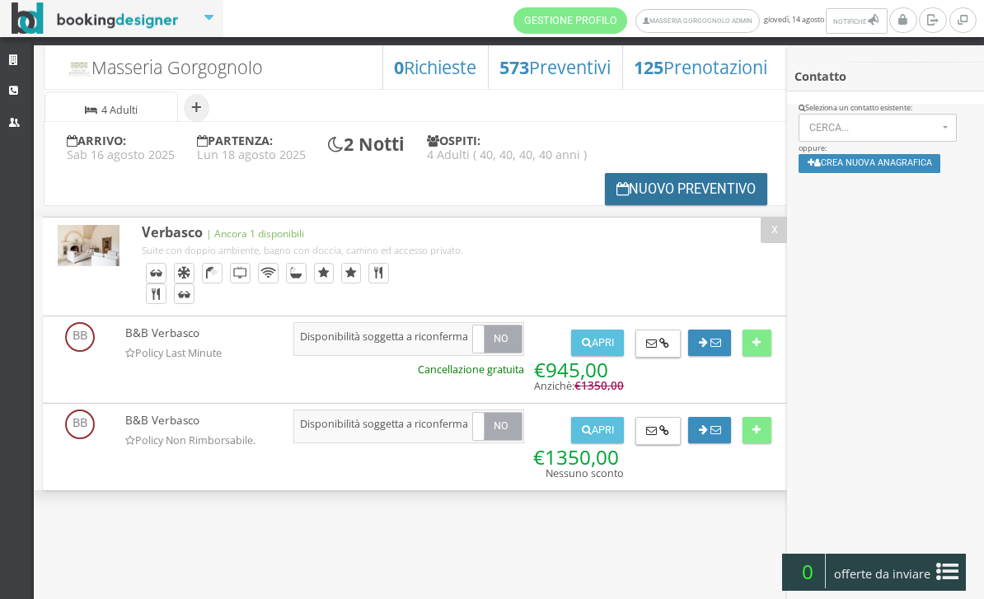
click at [696, 194] on button "Nuovo Preventivo" at bounding box center [686, 189] width 163 height 32
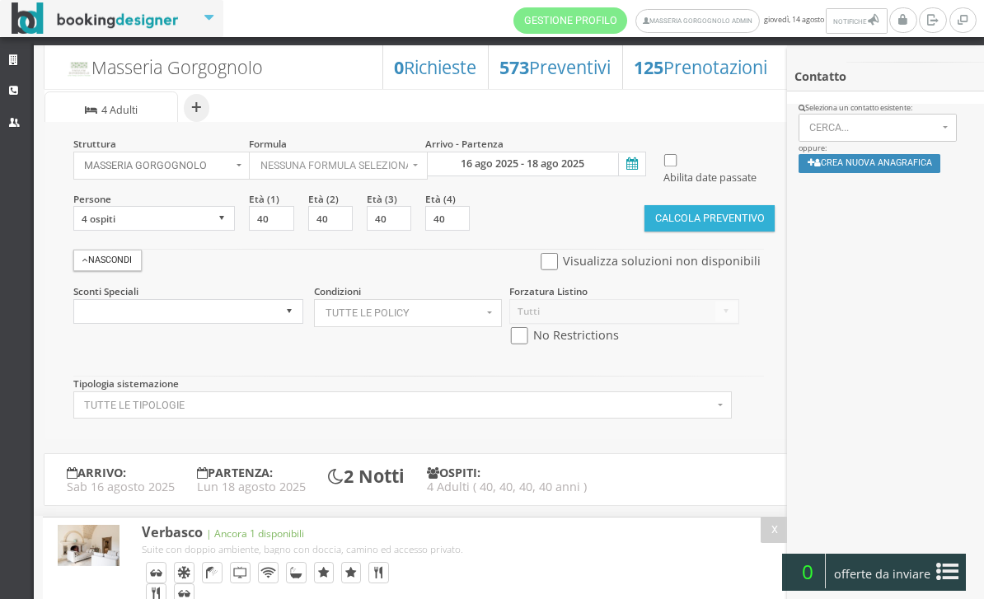
click at [721, 232] on button "Calcola Preventivo" at bounding box center [710, 218] width 130 height 26
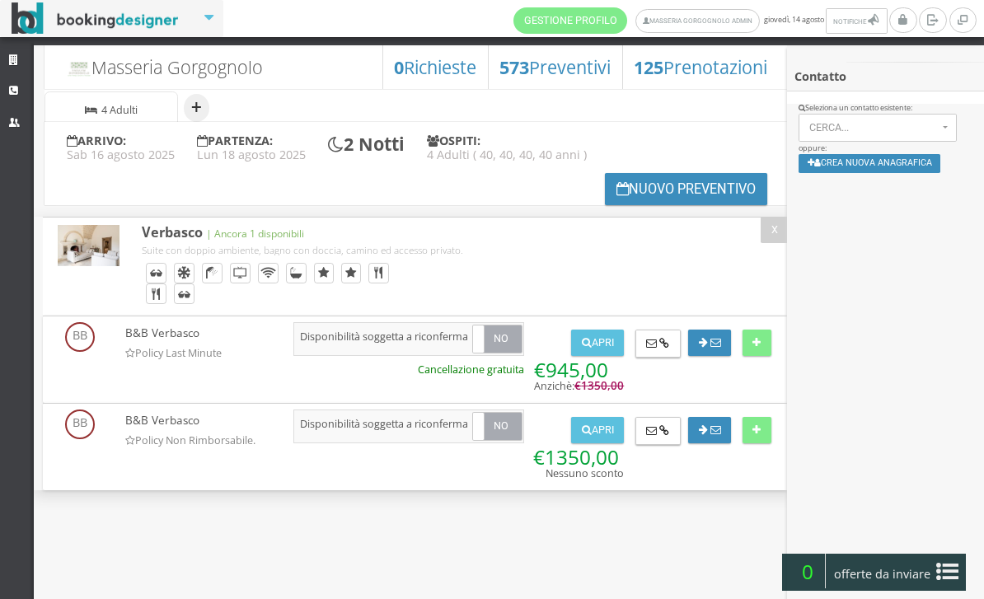
click at [205, 113] on button "+" at bounding box center [197, 108] width 26 height 28
select select "2"
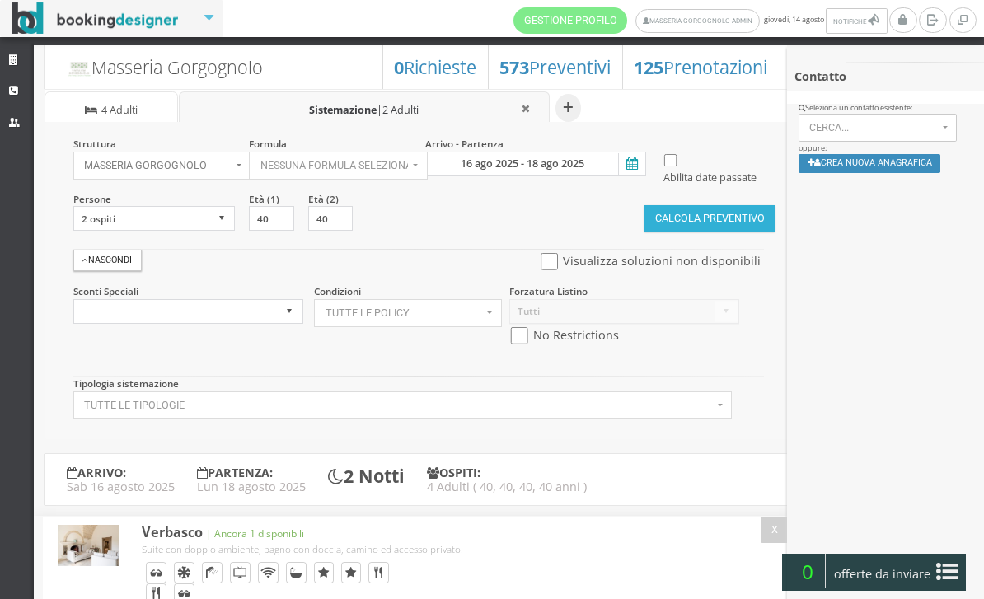
click at [706, 232] on button "Calcola Preventivo" at bounding box center [710, 218] width 130 height 26
